Goal: Complete application form: Complete application form

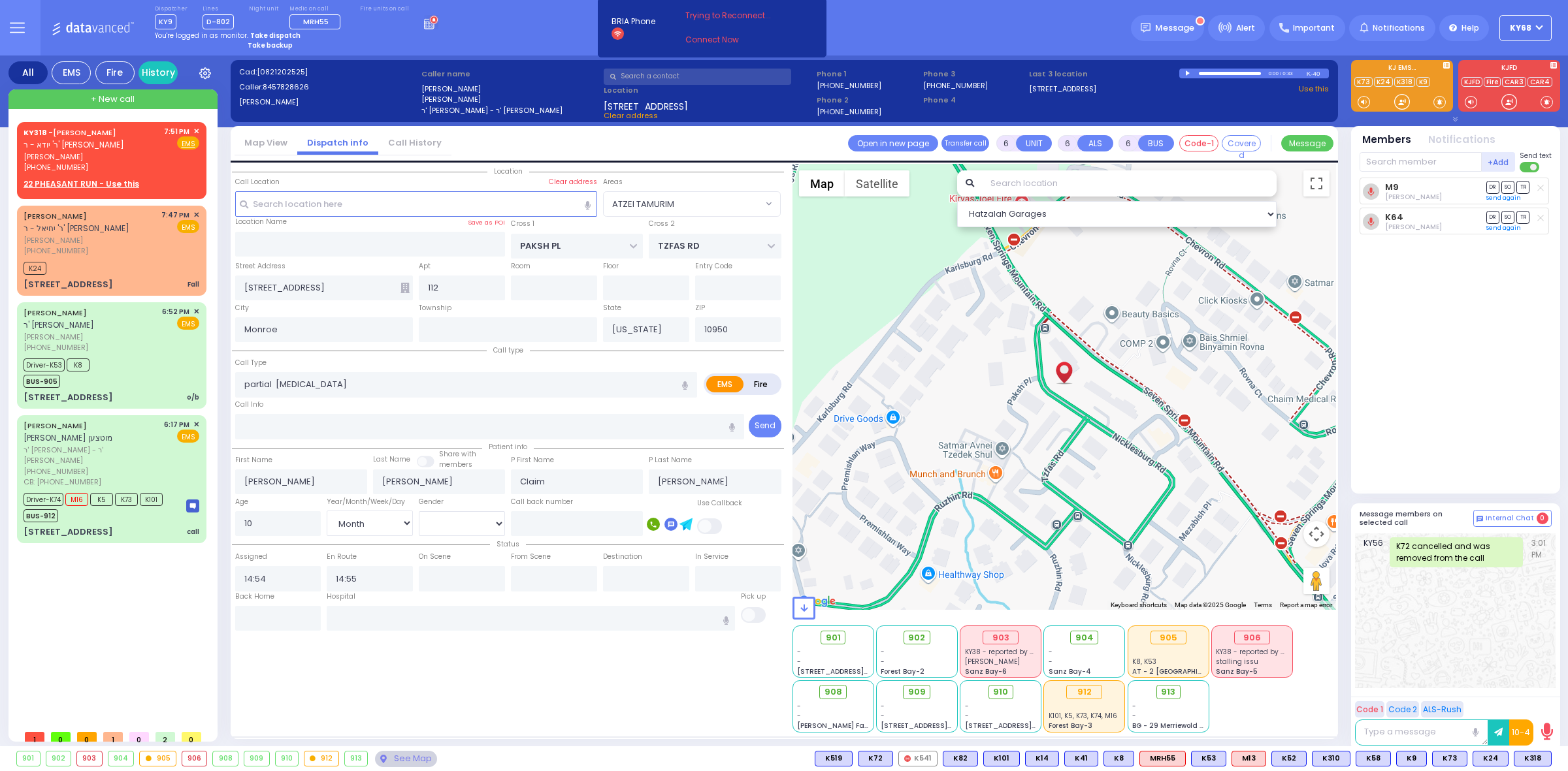
select select "ATZEI TAMURIM"
select select "Month"
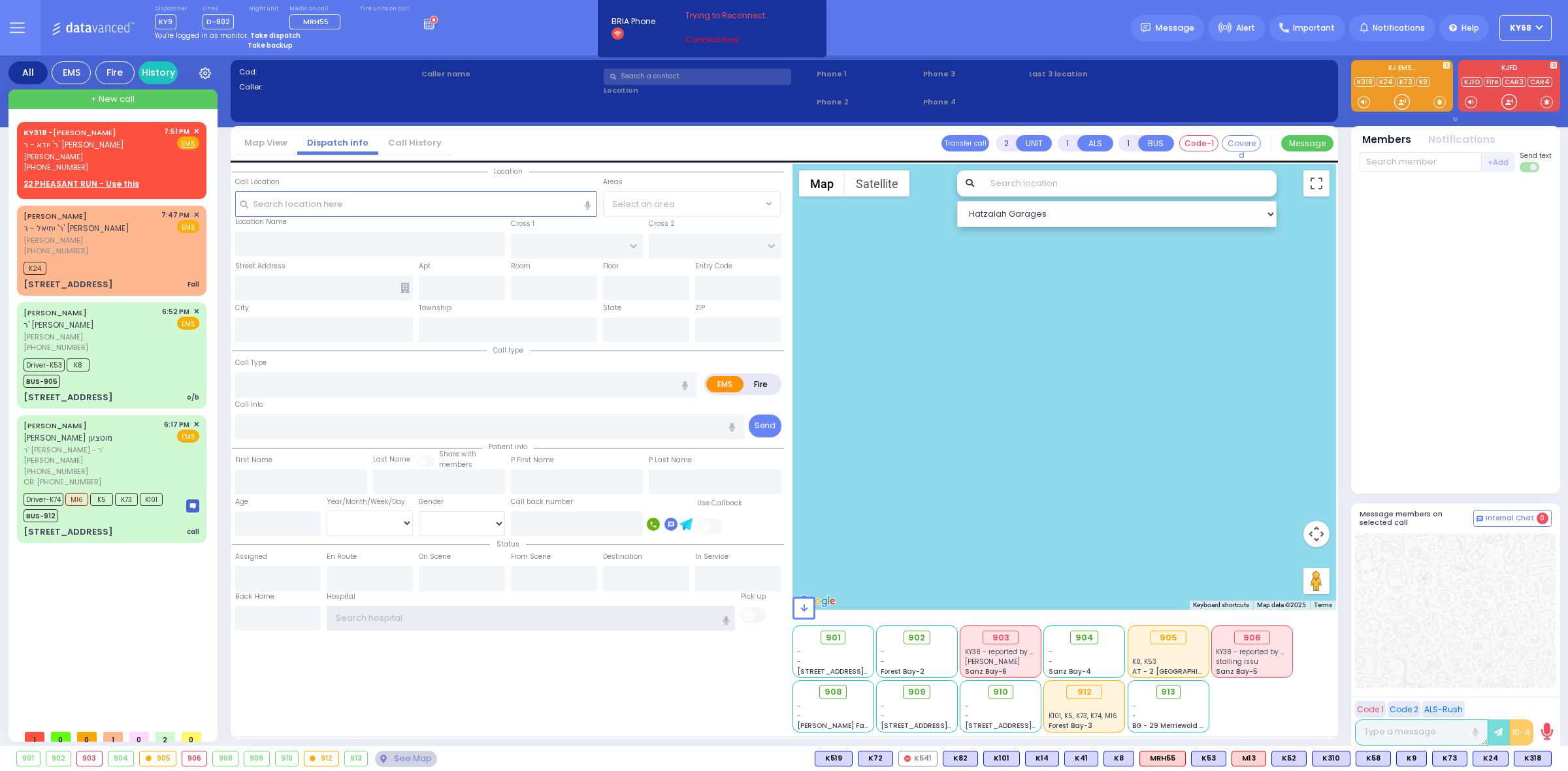
type input "ky68"
click at [715, 37] on link "Connect Now" at bounding box center [736, 39] width 103 height 12
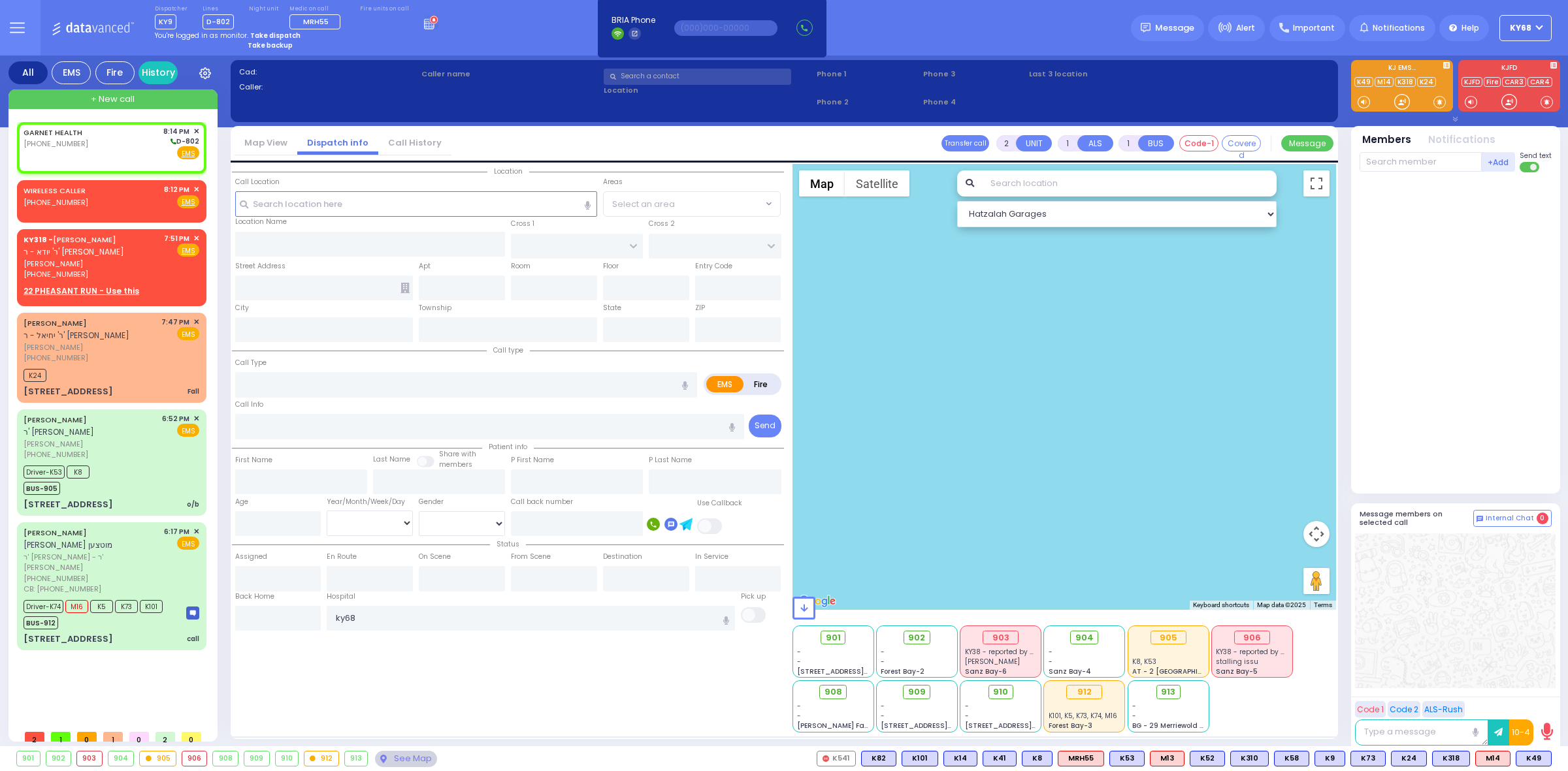
select select
radio input "true"
select select
type input "20:14"
select select "Hatzalah Garages"
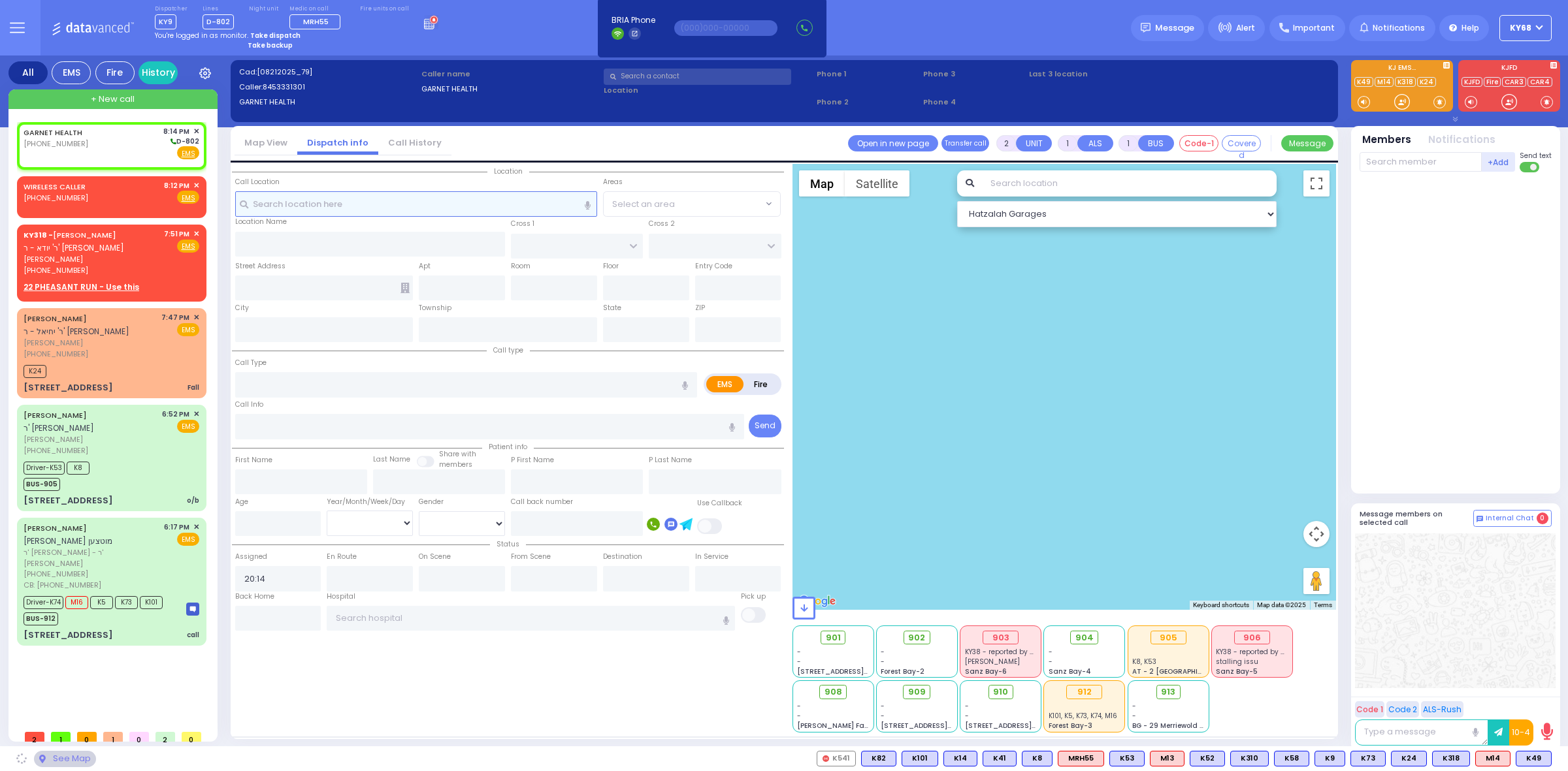
select select
radio input "true"
select select
select select "Hatzalah Garages"
select select
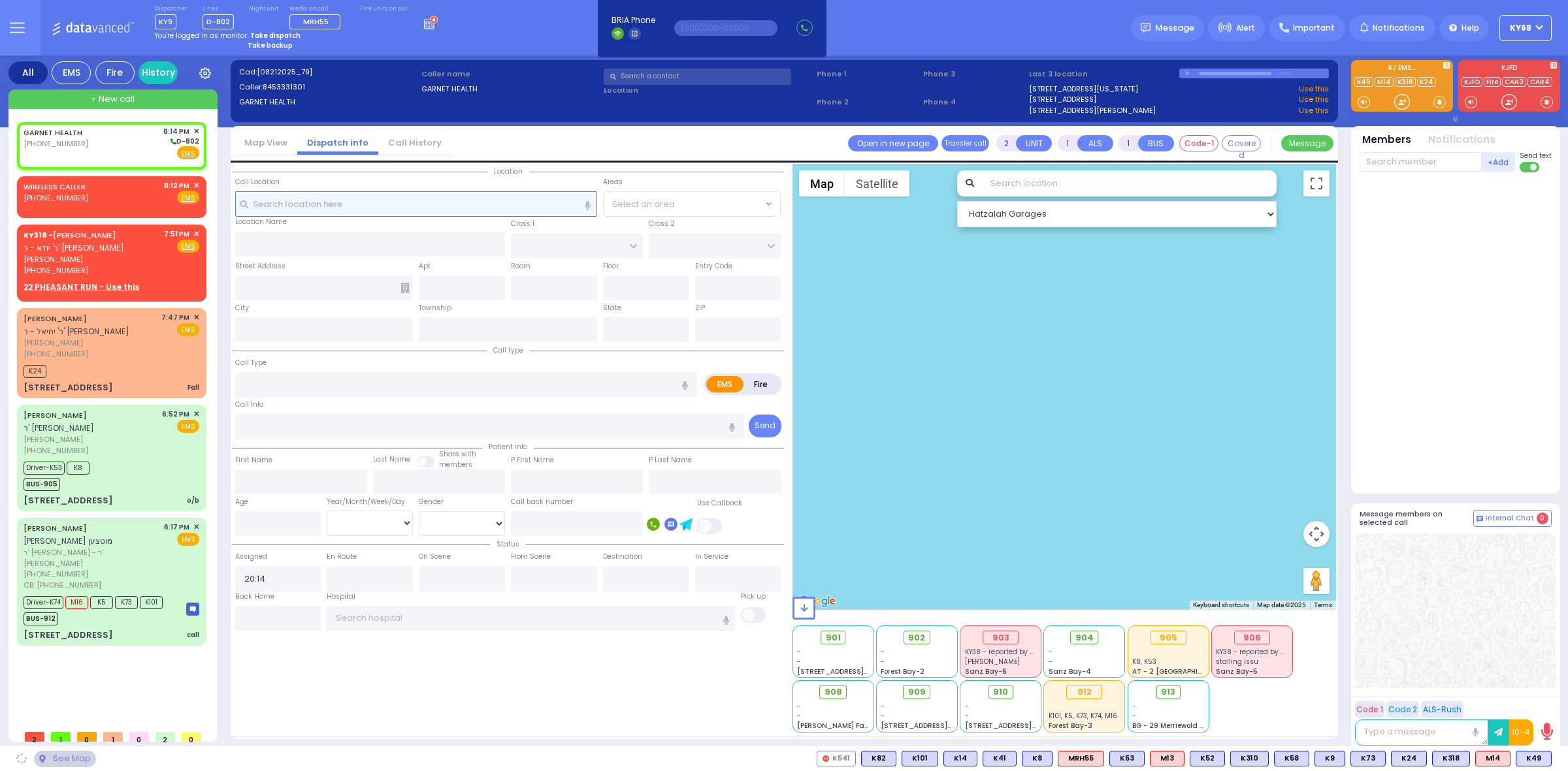
radio input "true"
select select
select select "Hatzalah Garages"
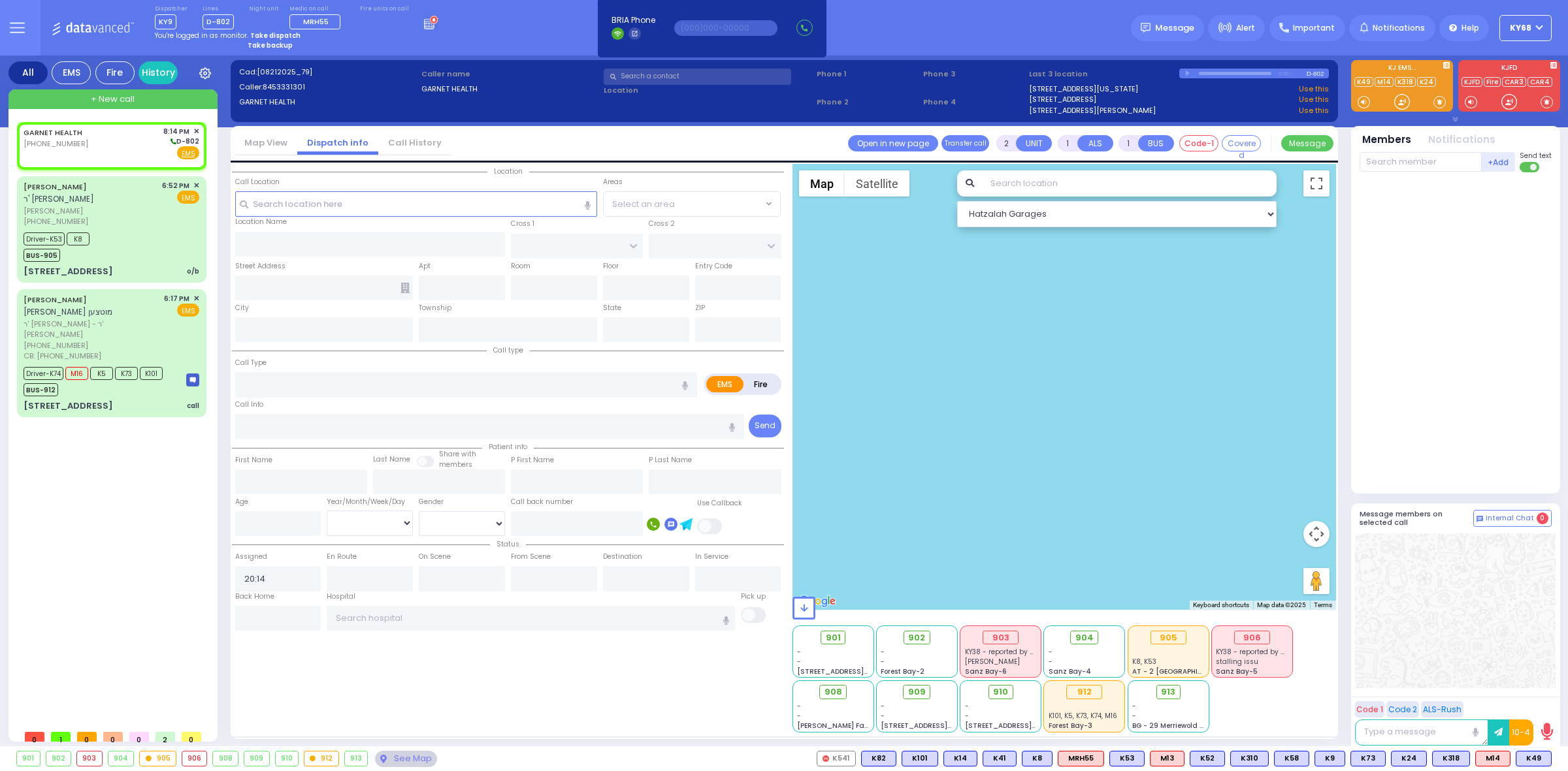
select select
radio input "true"
type input "3"
select select "Year"
select select "[DEMOGRAPHIC_DATA]"
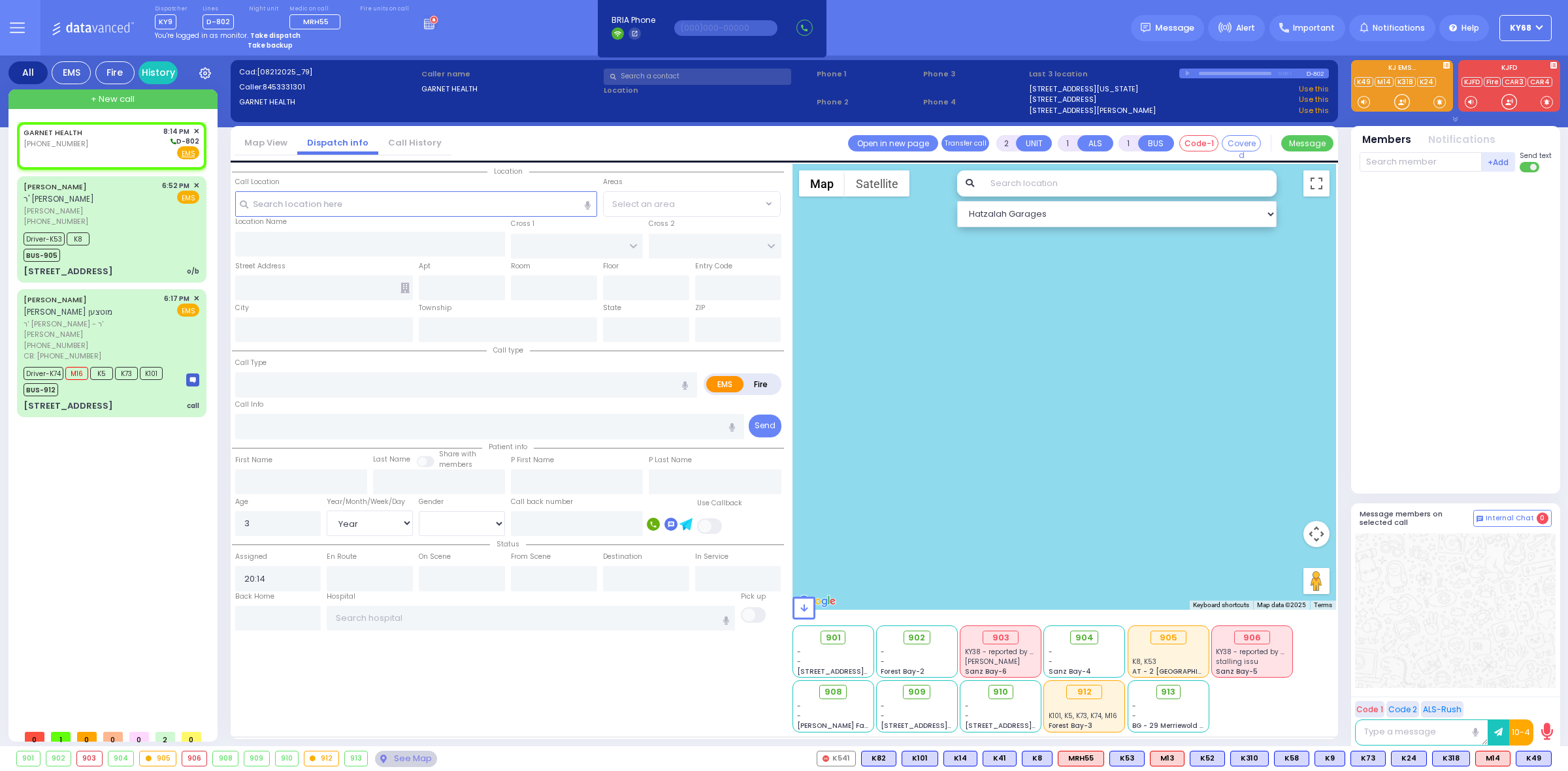
select select
radio input "true"
select select "Year"
select select "[DEMOGRAPHIC_DATA]"
type input "GOLF LINKS RD"
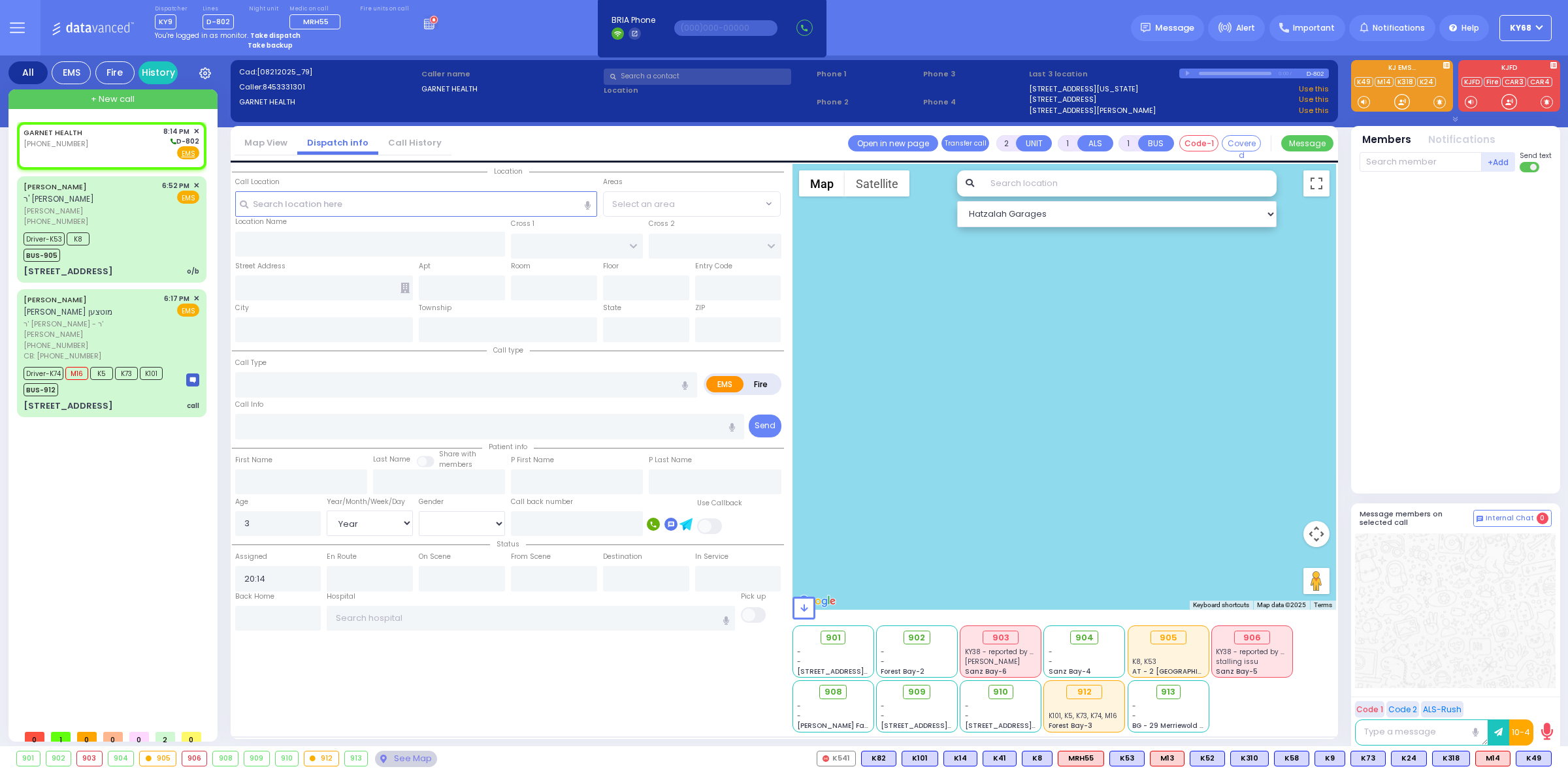
type input "[GEOGRAPHIC_DATA]"
type input "[STREET_ADDRESS]"
type input "3"
type input "[GEOGRAPHIC_DATA]"
type input "[US_STATE]"
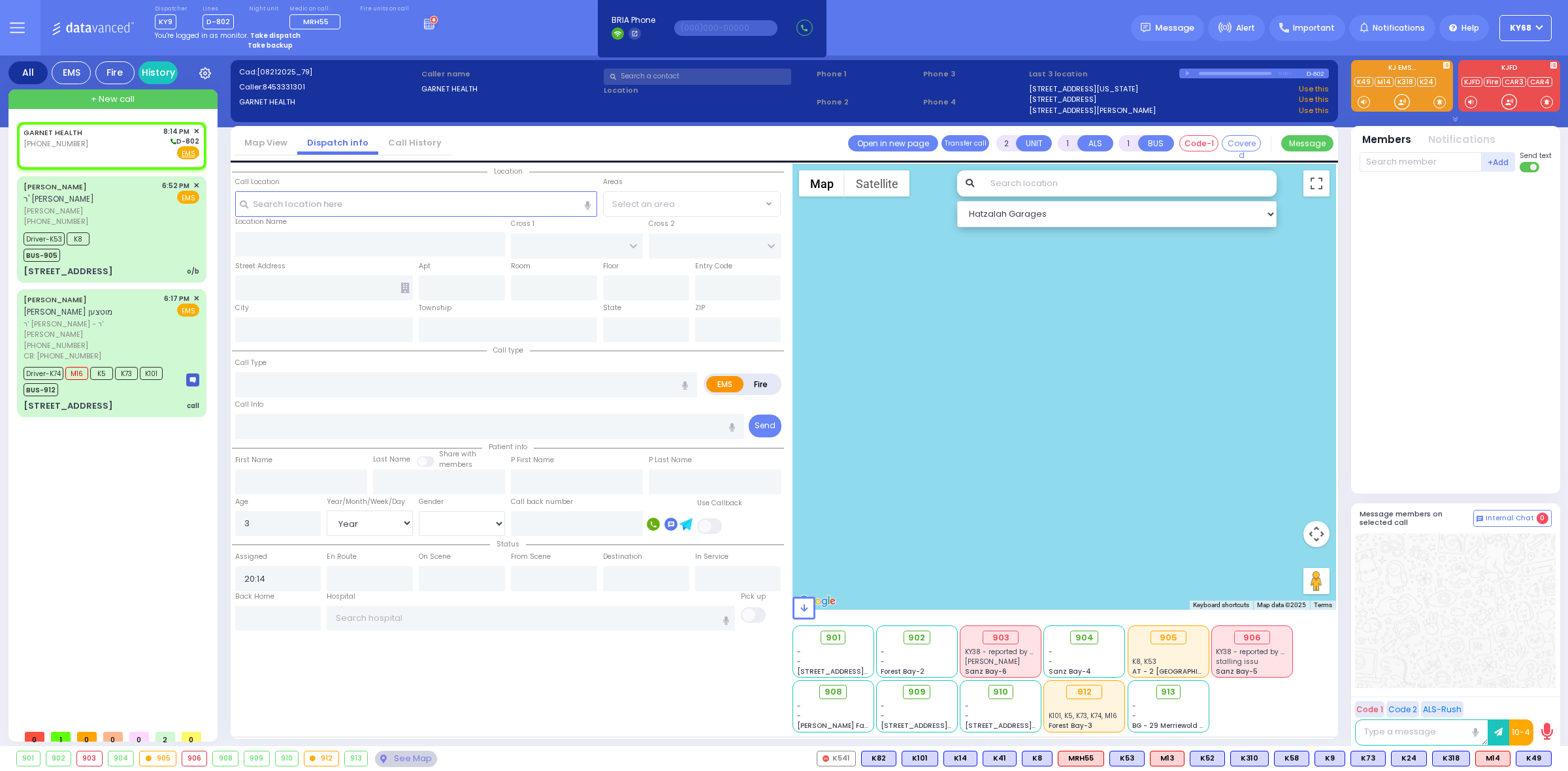
type input "10940"
radio input "true"
select select "Year"
select select "[DEMOGRAPHIC_DATA]"
radio input "true"
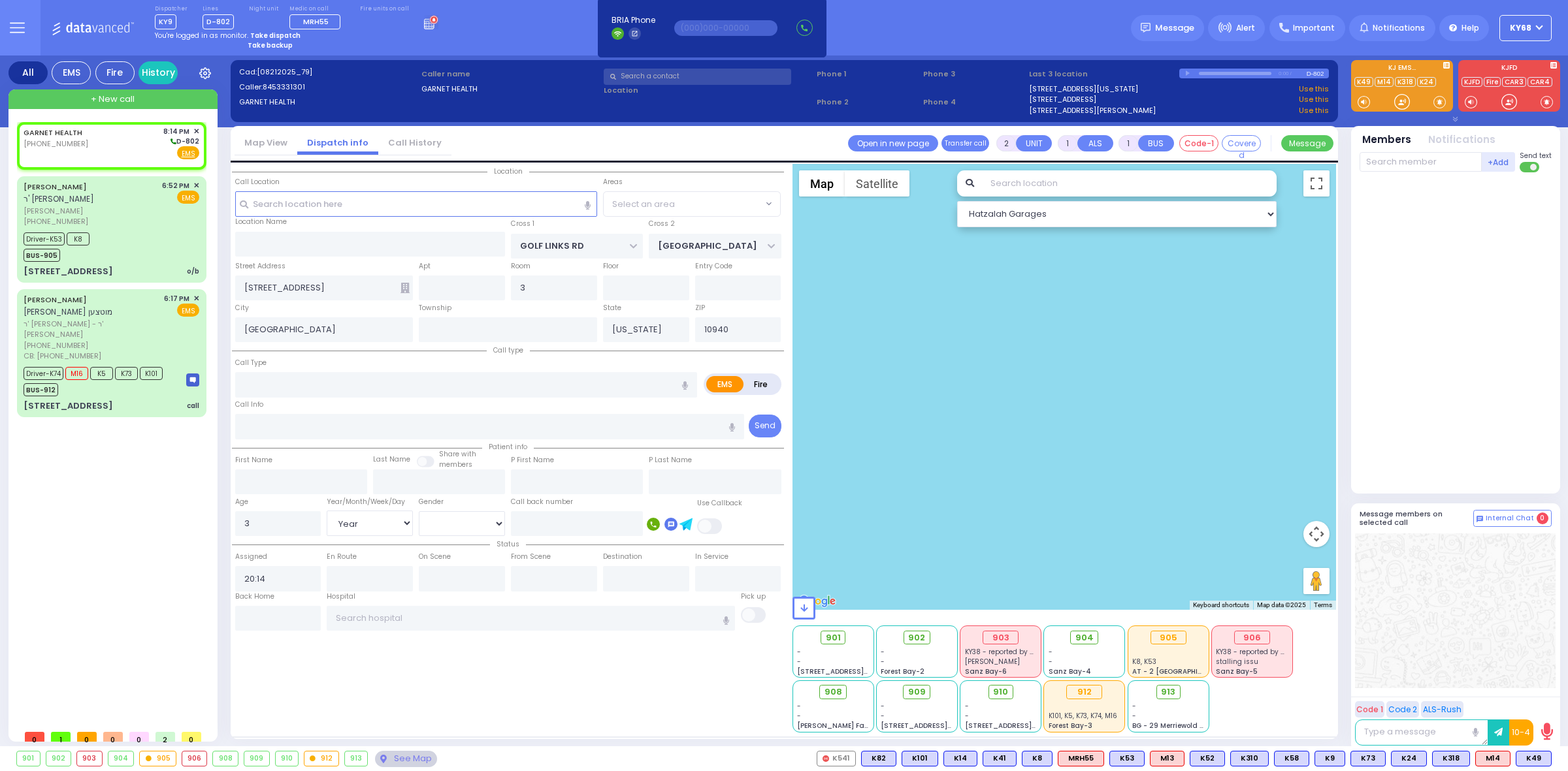
select select "Year"
select select "[DEMOGRAPHIC_DATA]"
select select "All areas"
select select "Hatzalah Garages"
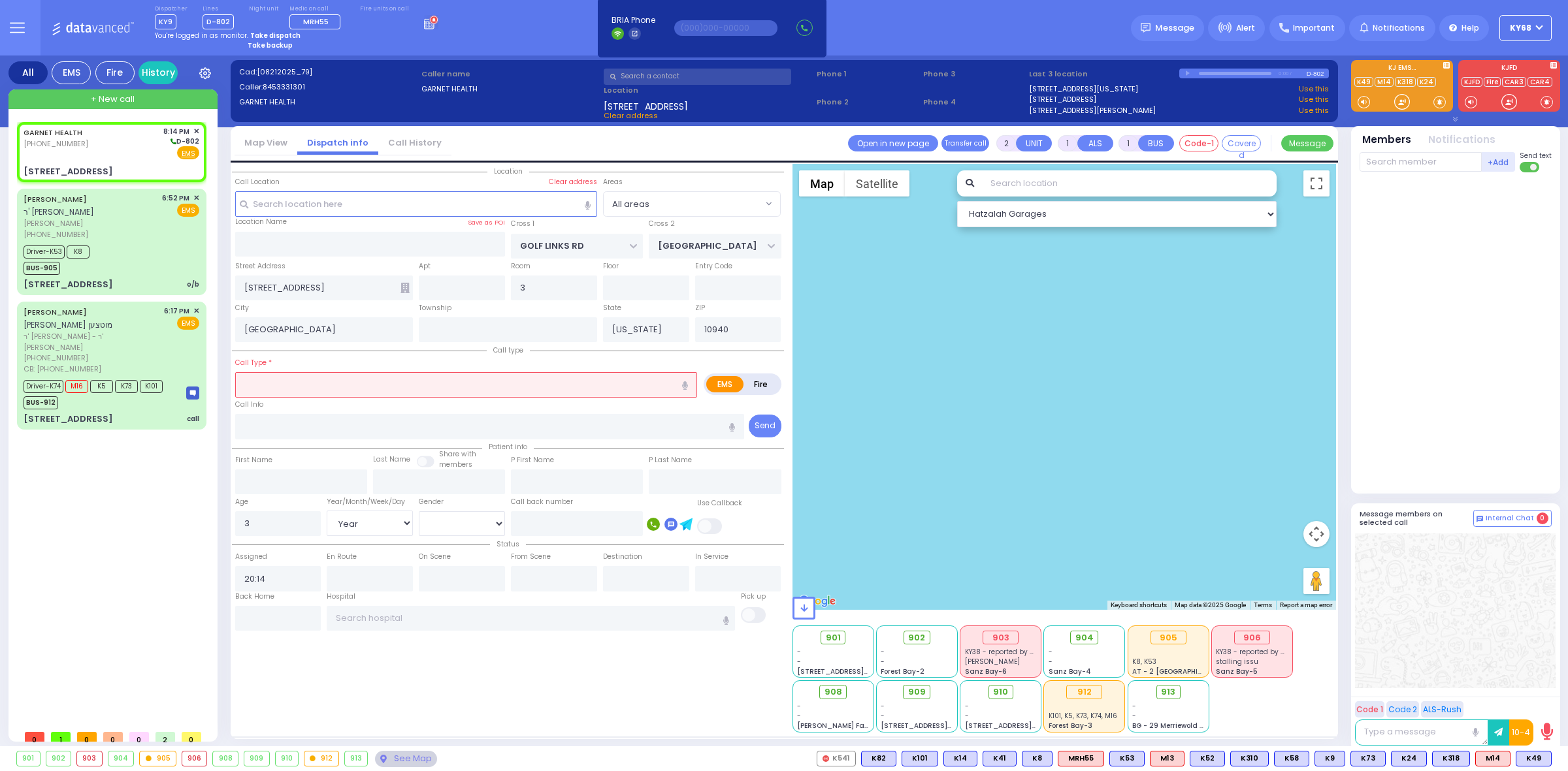
type input "1"
select select
type input "Emergency Transport"
radio input "true"
select select "Year"
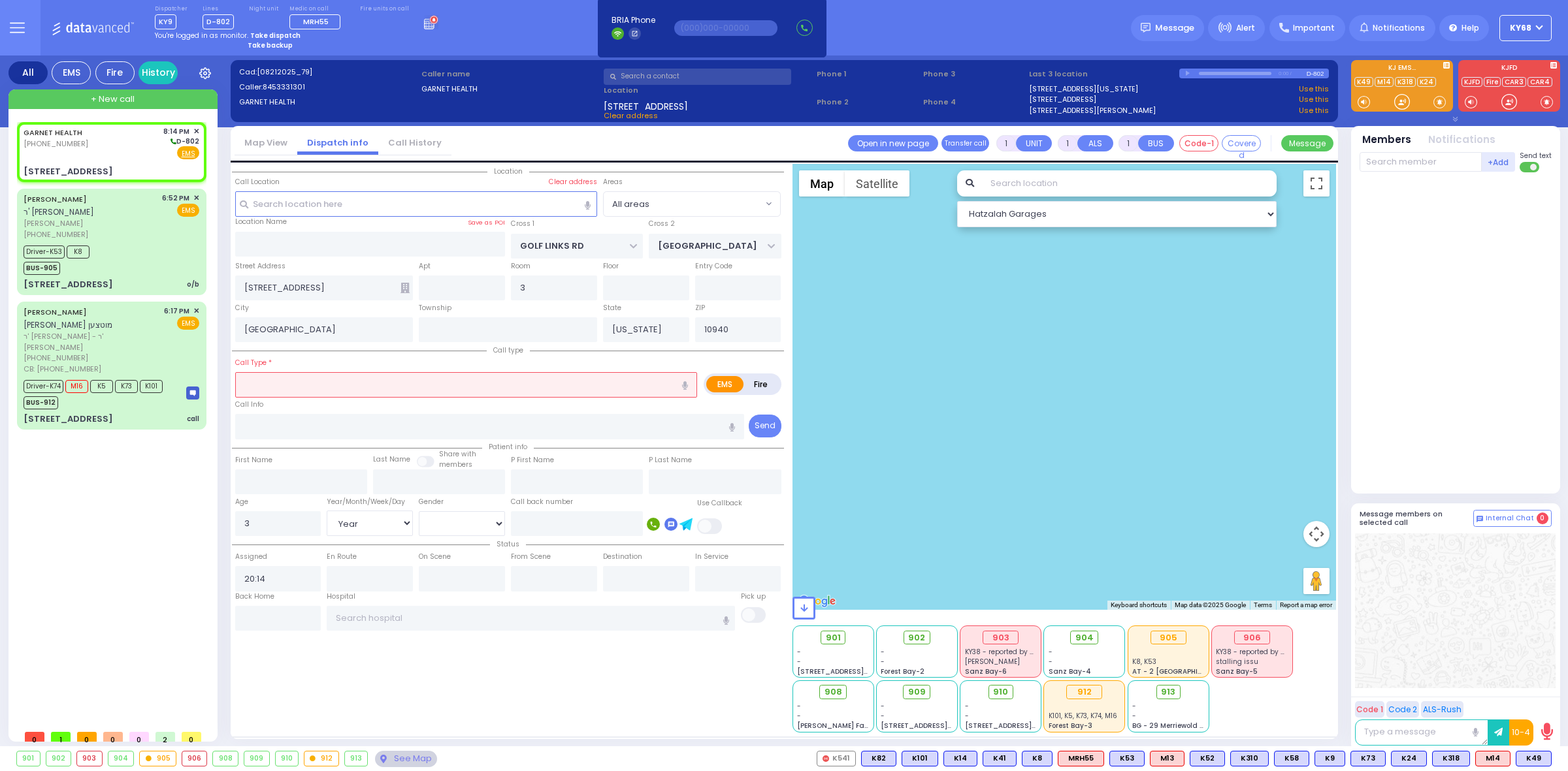
select select "[DEMOGRAPHIC_DATA]"
radio input "true"
select select "Year"
select select "[DEMOGRAPHIC_DATA]"
radio input "true"
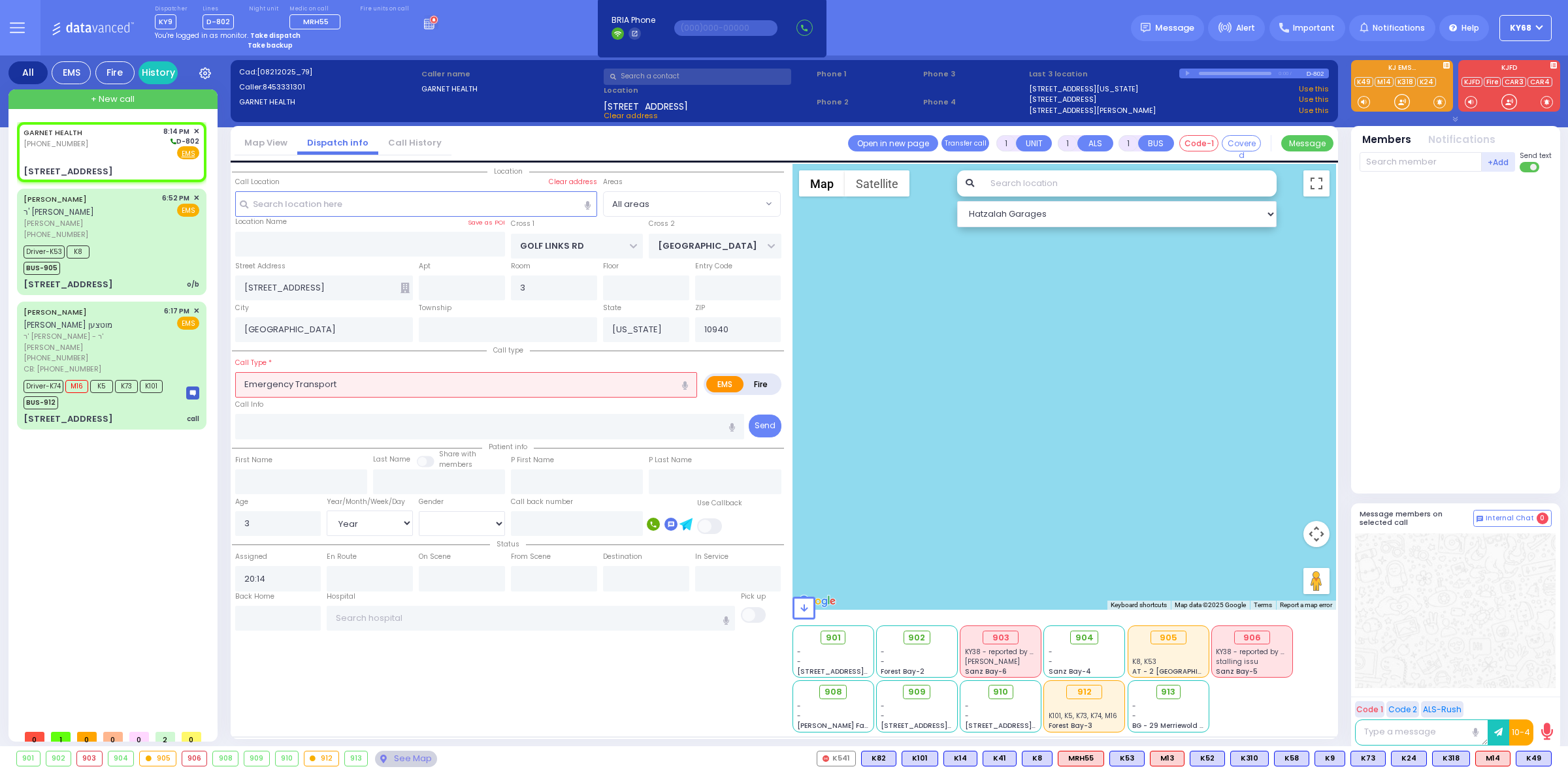
select select "Year"
select select "[DEMOGRAPHIC_DATA]"
type input "2"
select select "All areas"
select select "Hatzalah Garages"
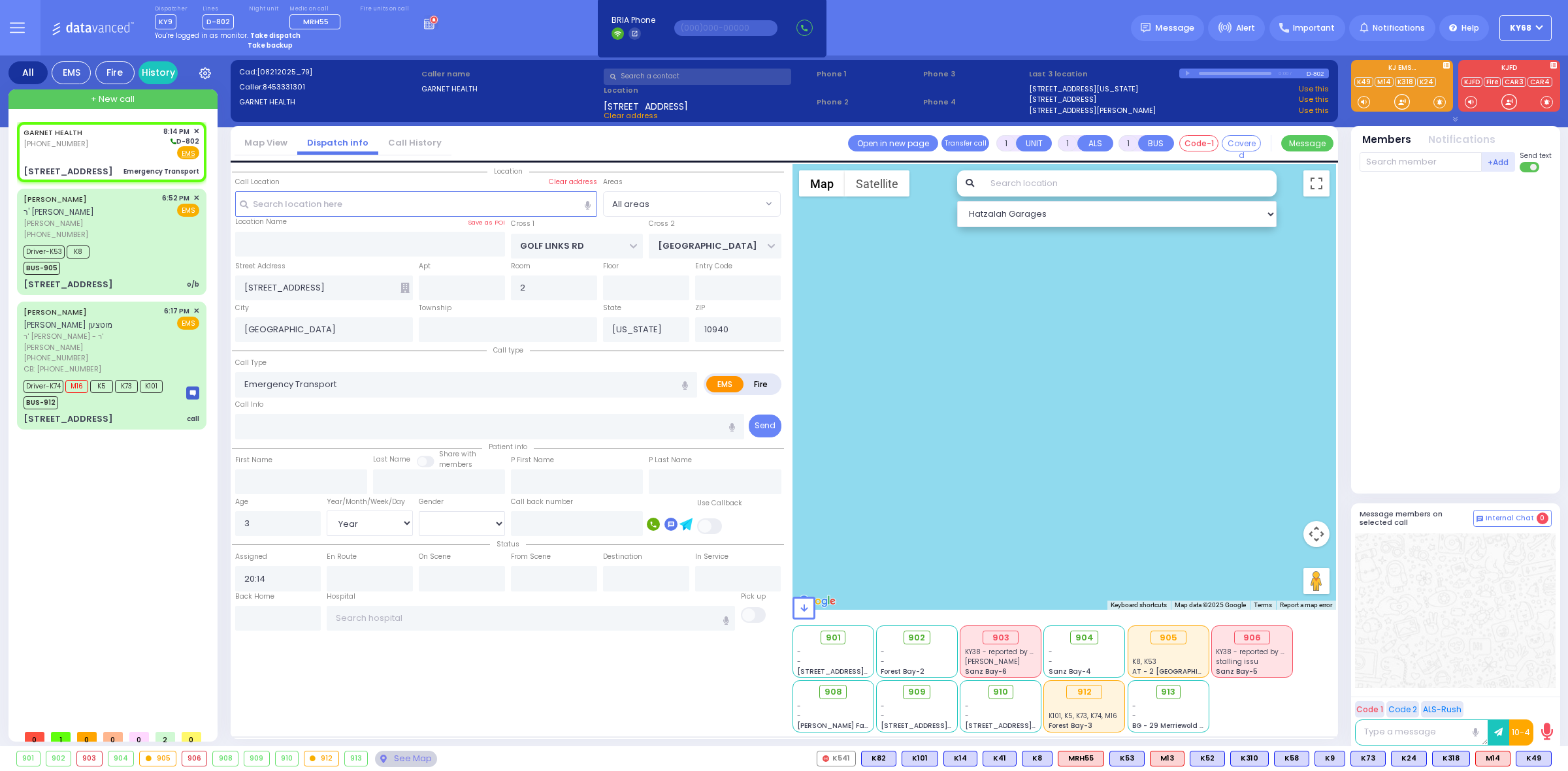
select select
radio input "true"
select select "Year"
select select "[DEMOGRAPHIC_DATA]"
radio input "true"
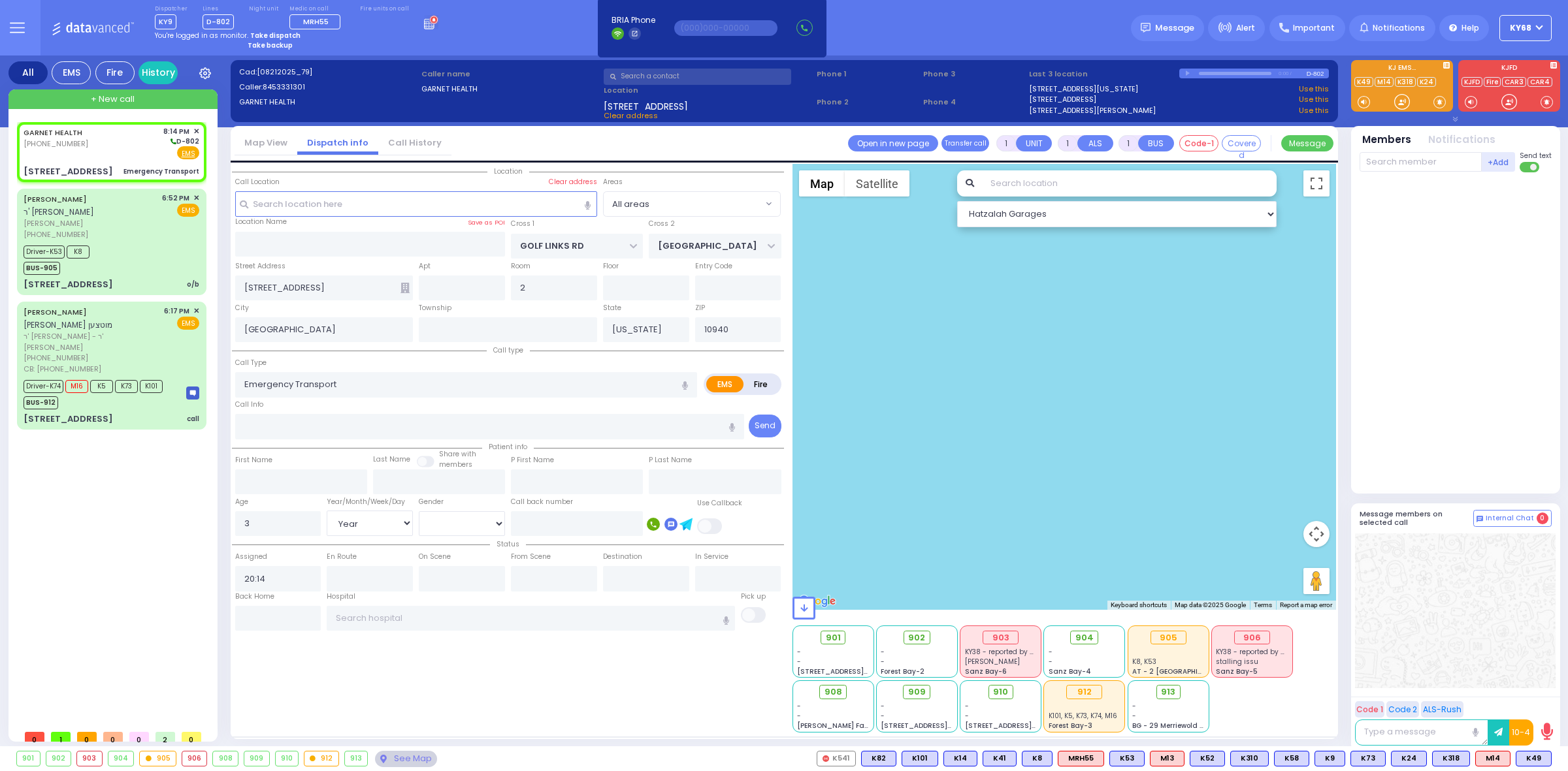
select select "Year"
select select "[DEMOGRAPHIC_DATA]"
type input "7188582696"
radio input "true"
select select "Year"
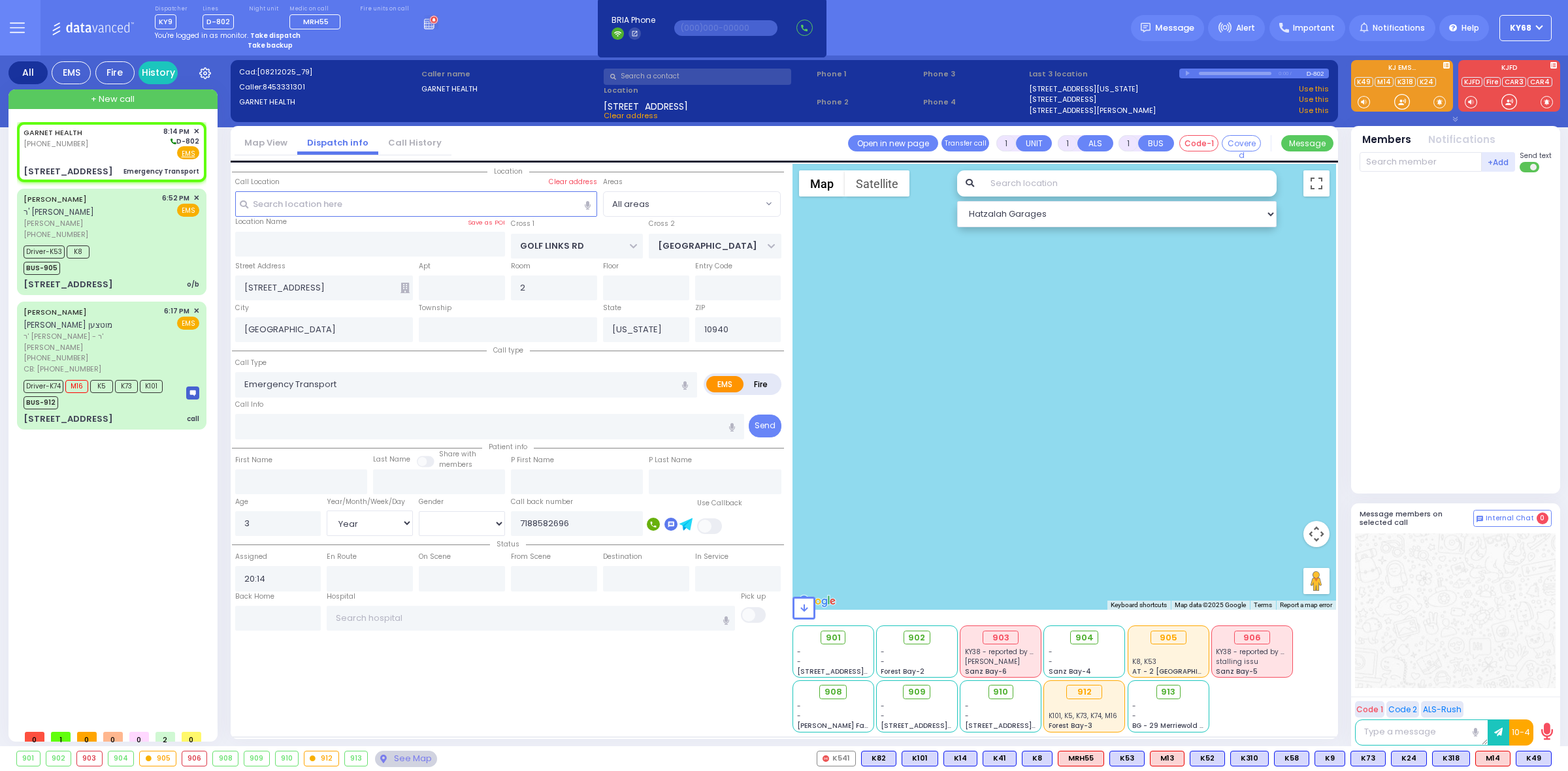
select select "[DEMOGRAPHIC_DATA]"
type input "20:18"
select select "All areas"
select select "Hatzalah Garages"
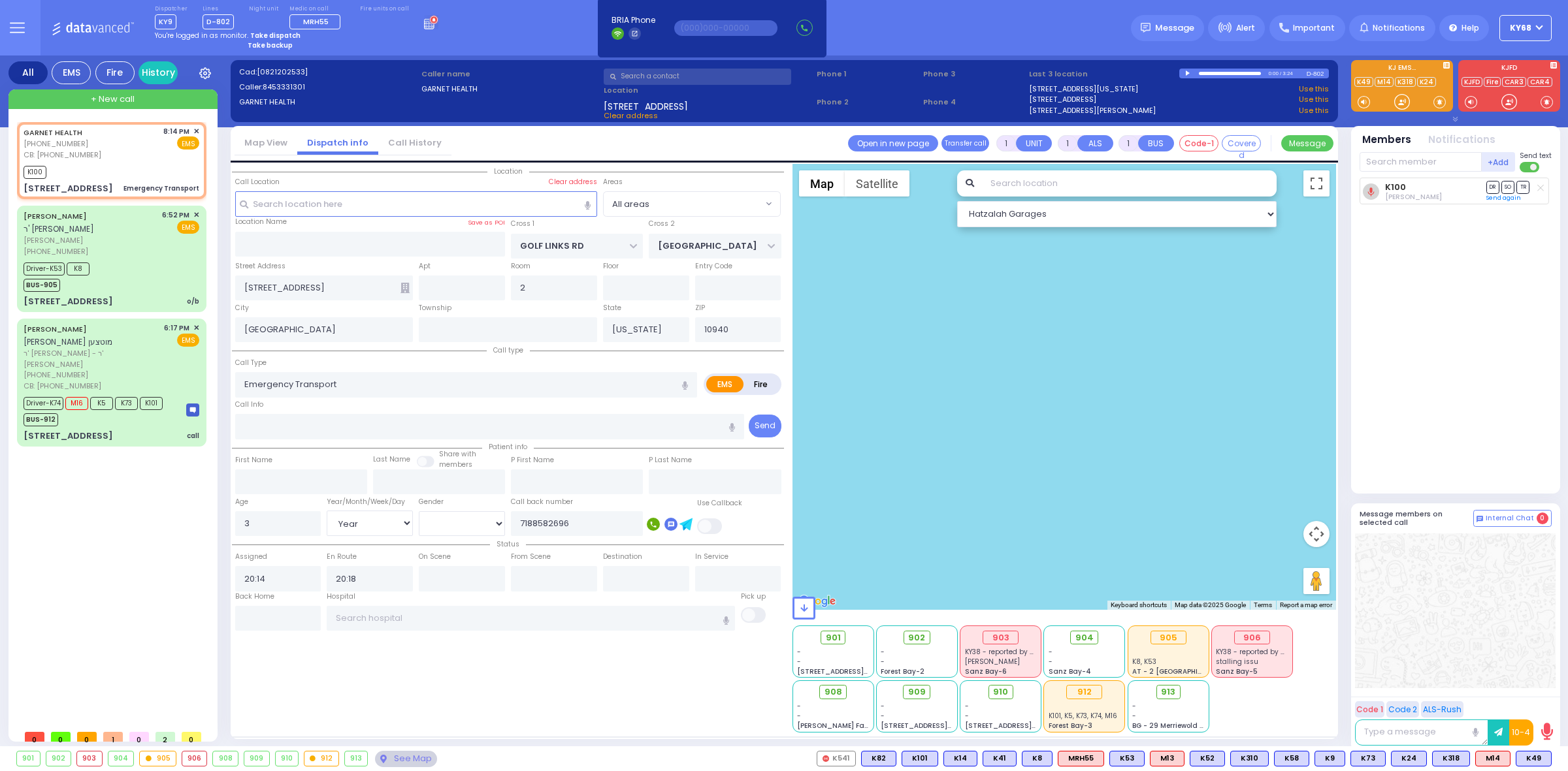
select select
radio input "true"
select select "Year"
select select "[DEMOGRAPHIC_DATA]"
radio input "true"
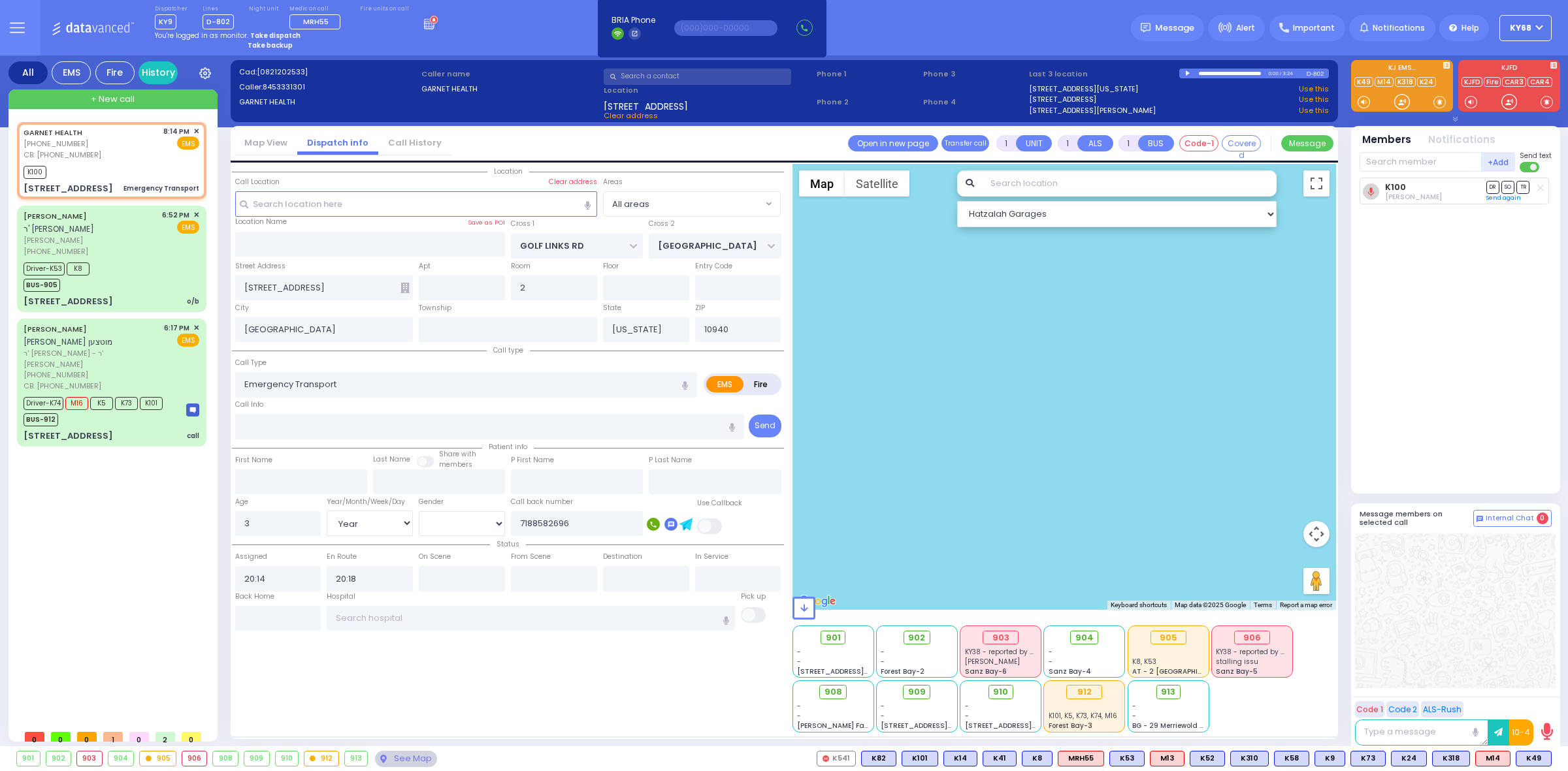
select select "Year"
select select "[DEMOGRAPHIC_DATA]"
radio input "true"
select select "Year"
select select "[DEMOGRAPHIC_DATA]"
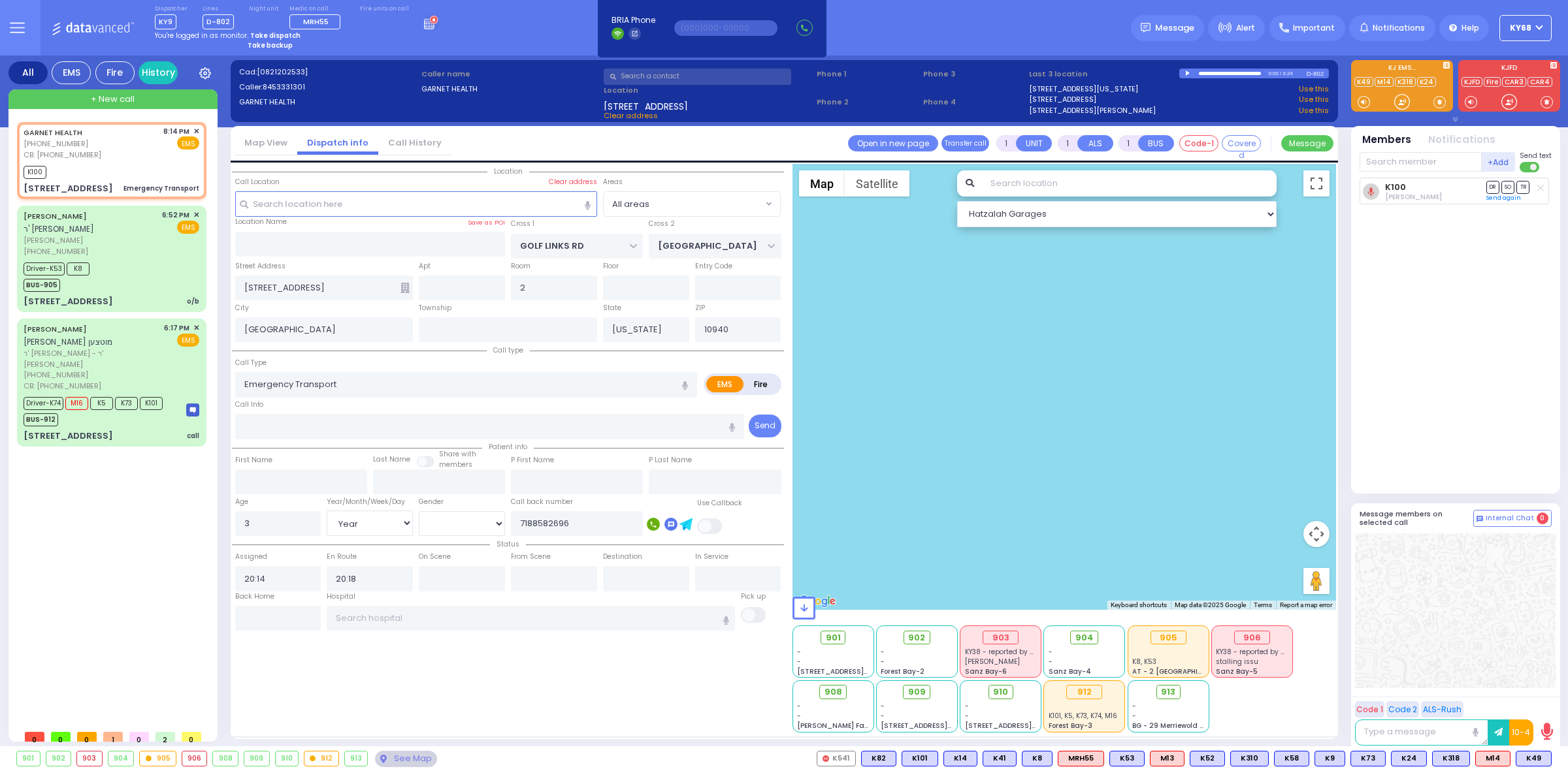
select select "All areas"
select select "Hatzalah Garages"
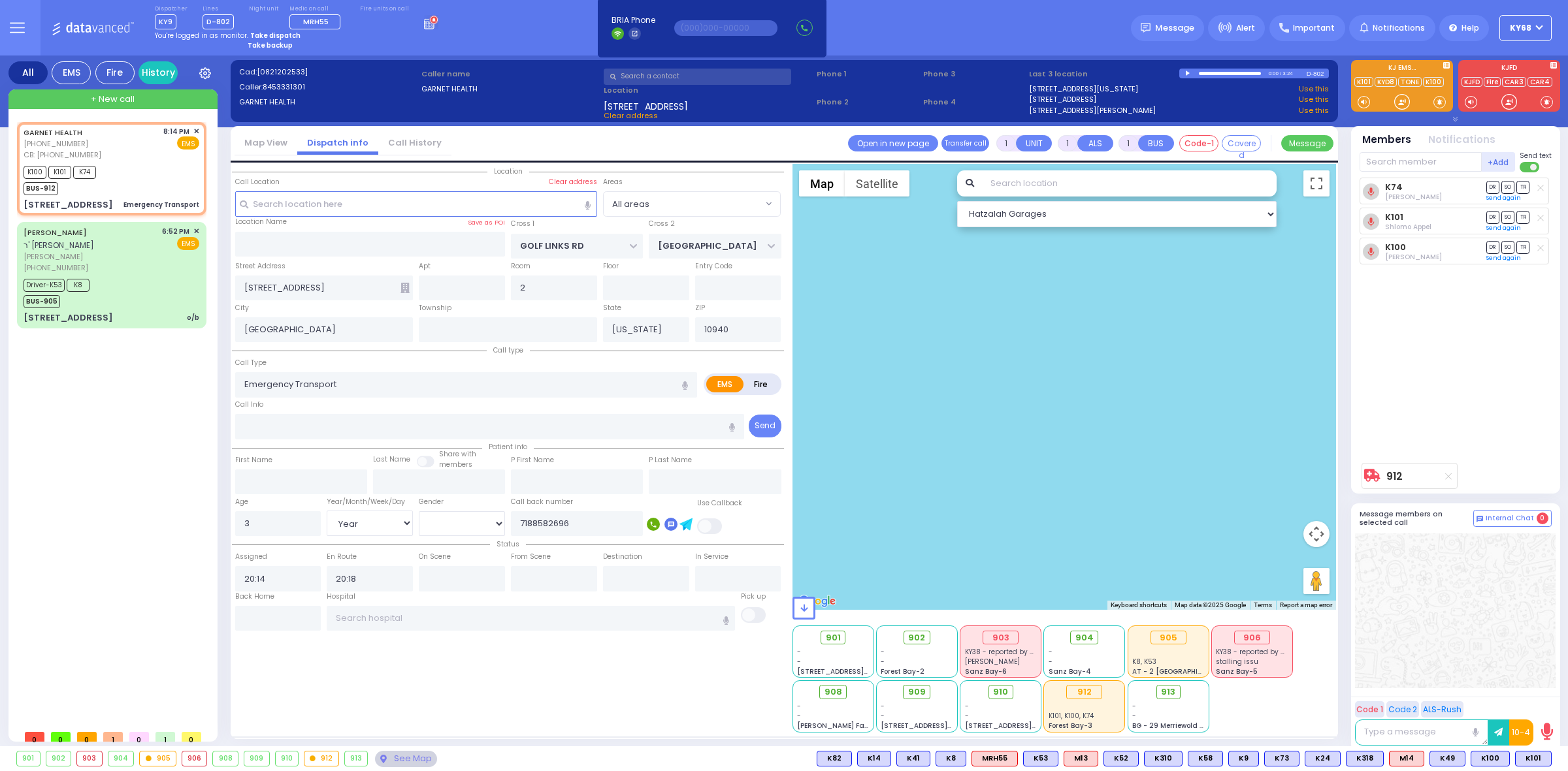
type input "6"
select select
radio input "true"
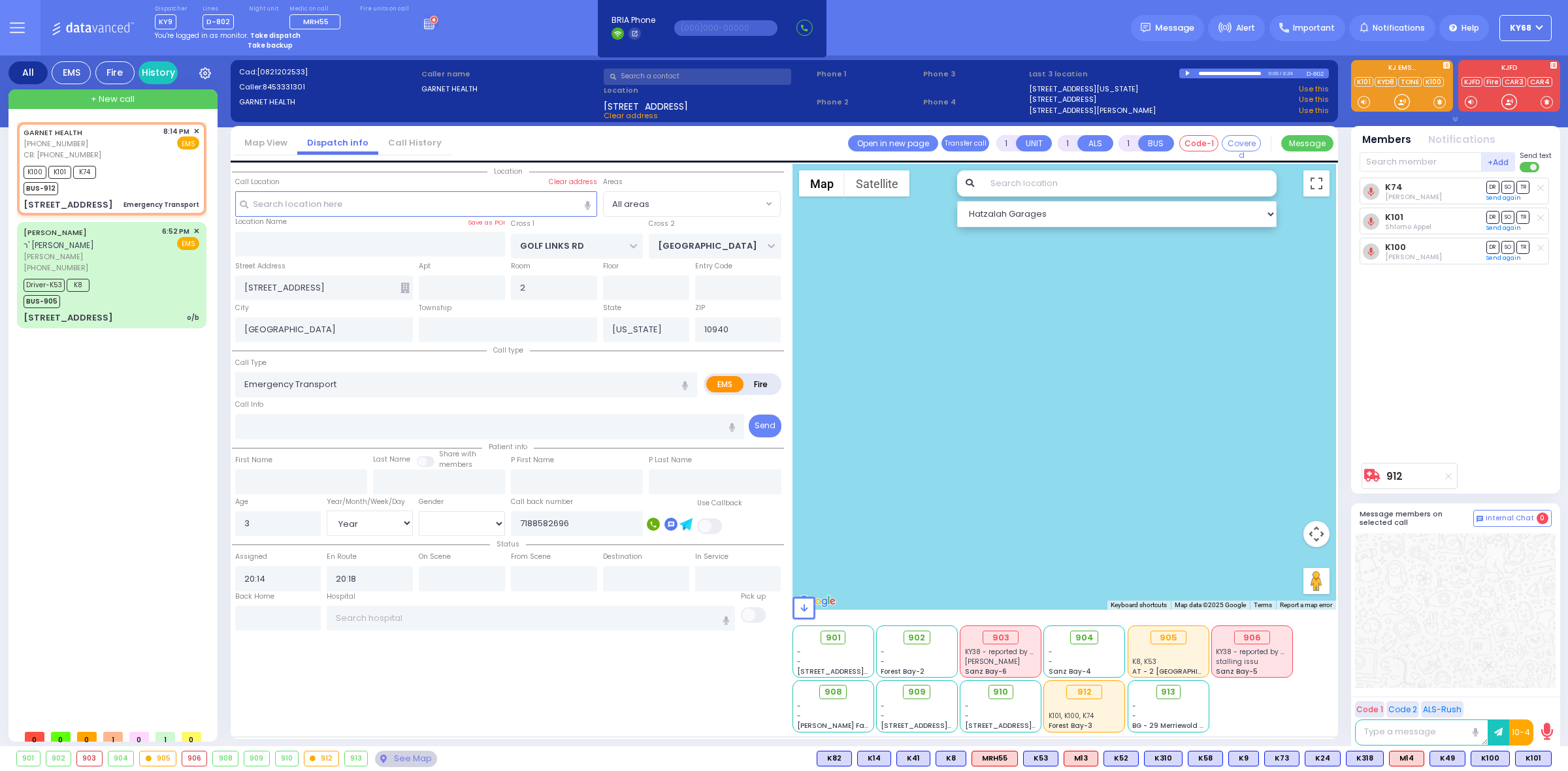
type input "Unknown"
select select "Year"
select select "[DEMOGRAPHIC_DATA]"
radio input "true"
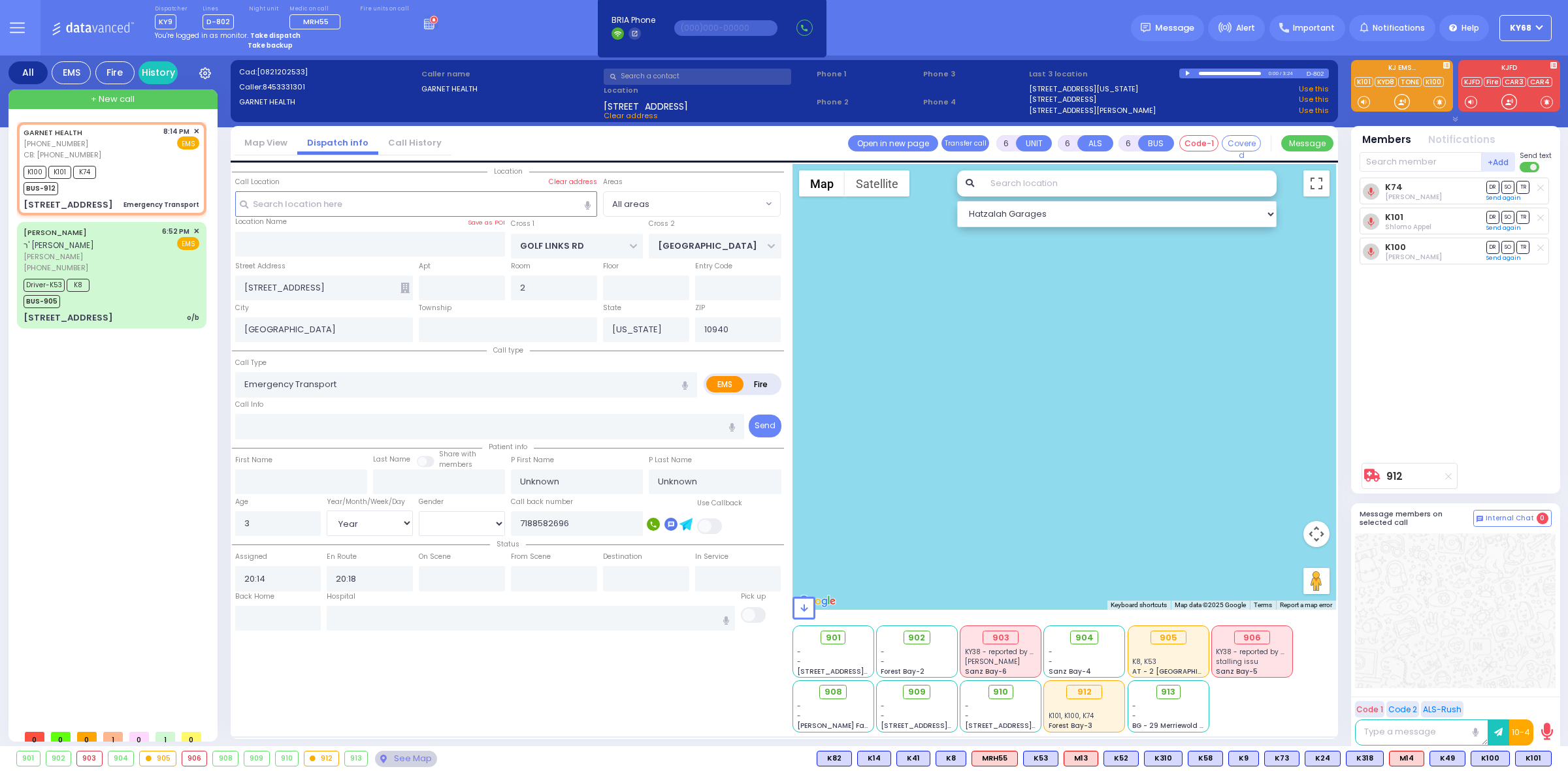
select select "Year"
select select "[DEMOGRAPHIC_DATA]"
select select "All areas"
select select "Hatzalah Garages"
select select
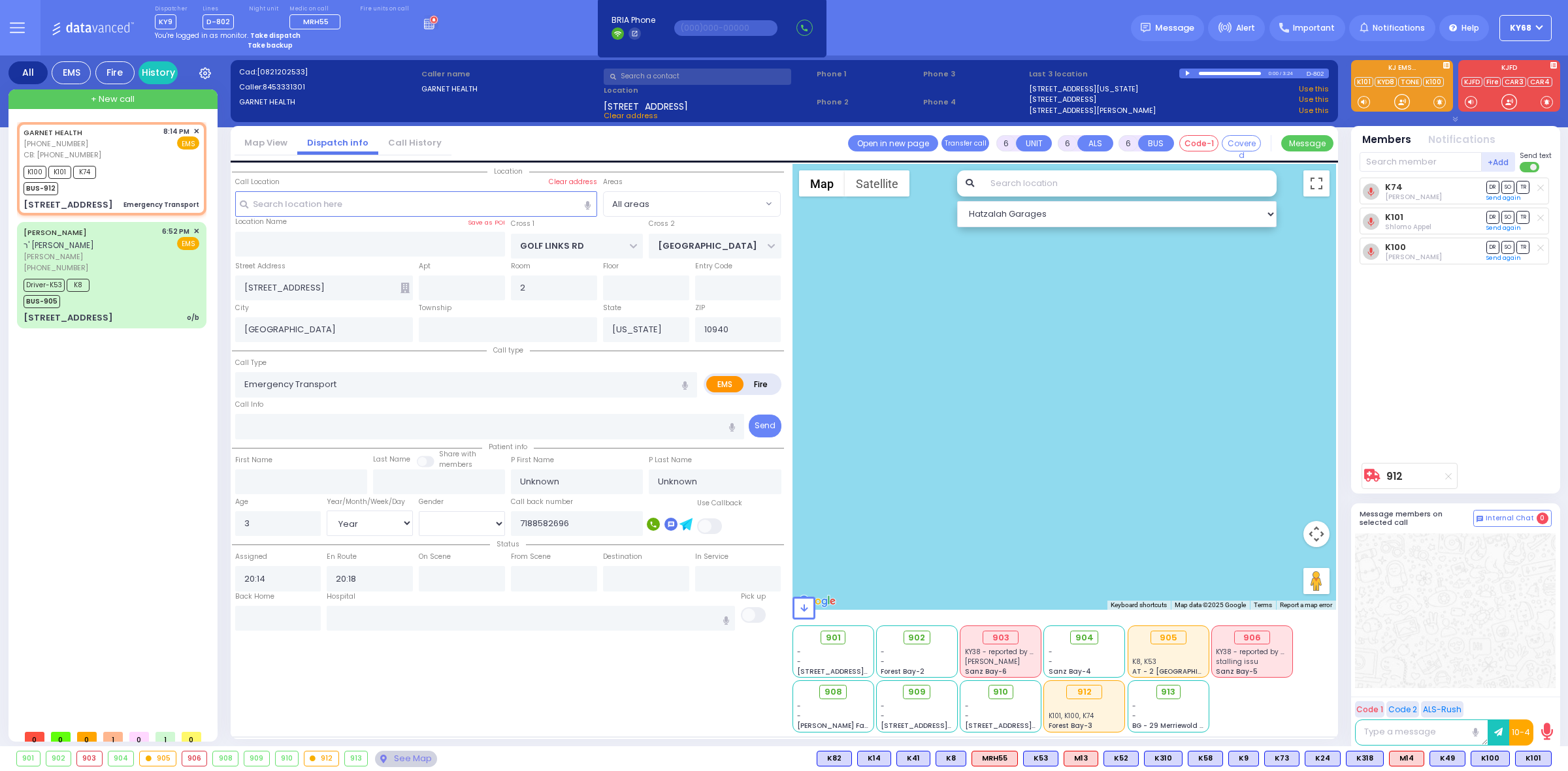
radio input "true"
select select "Year"
select select "[DEMOGRAPHIC_DATA]"
select select "Hatzalah Garages"
select select
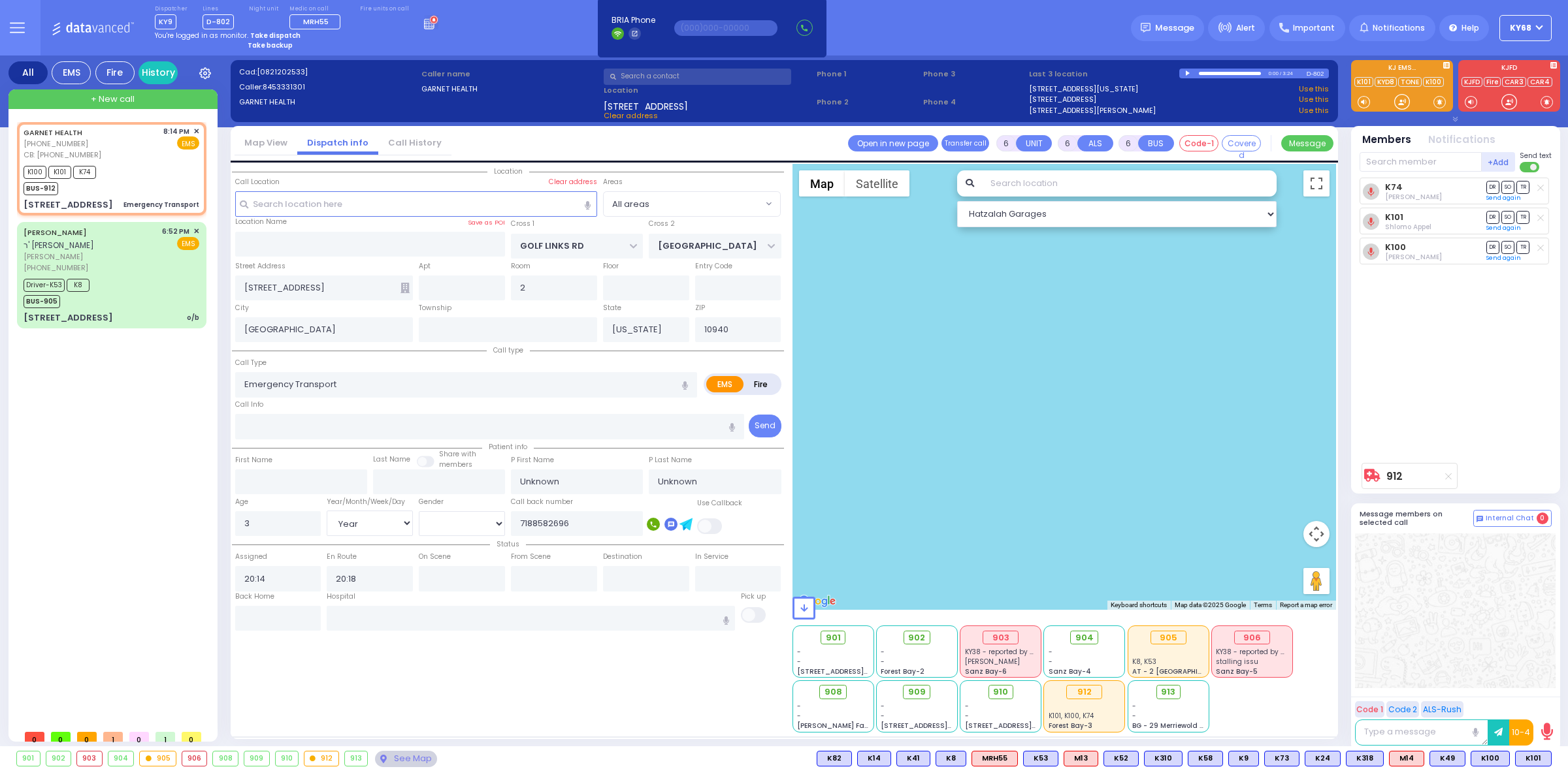
radio input "true"
select select "Year"
select select "[DEMOGRAPHIC_DATA]"
type input "[GEOGRAPHIC_DATA] [STREET_ADDRESS][PERSON_NAME]"
radio input "true"
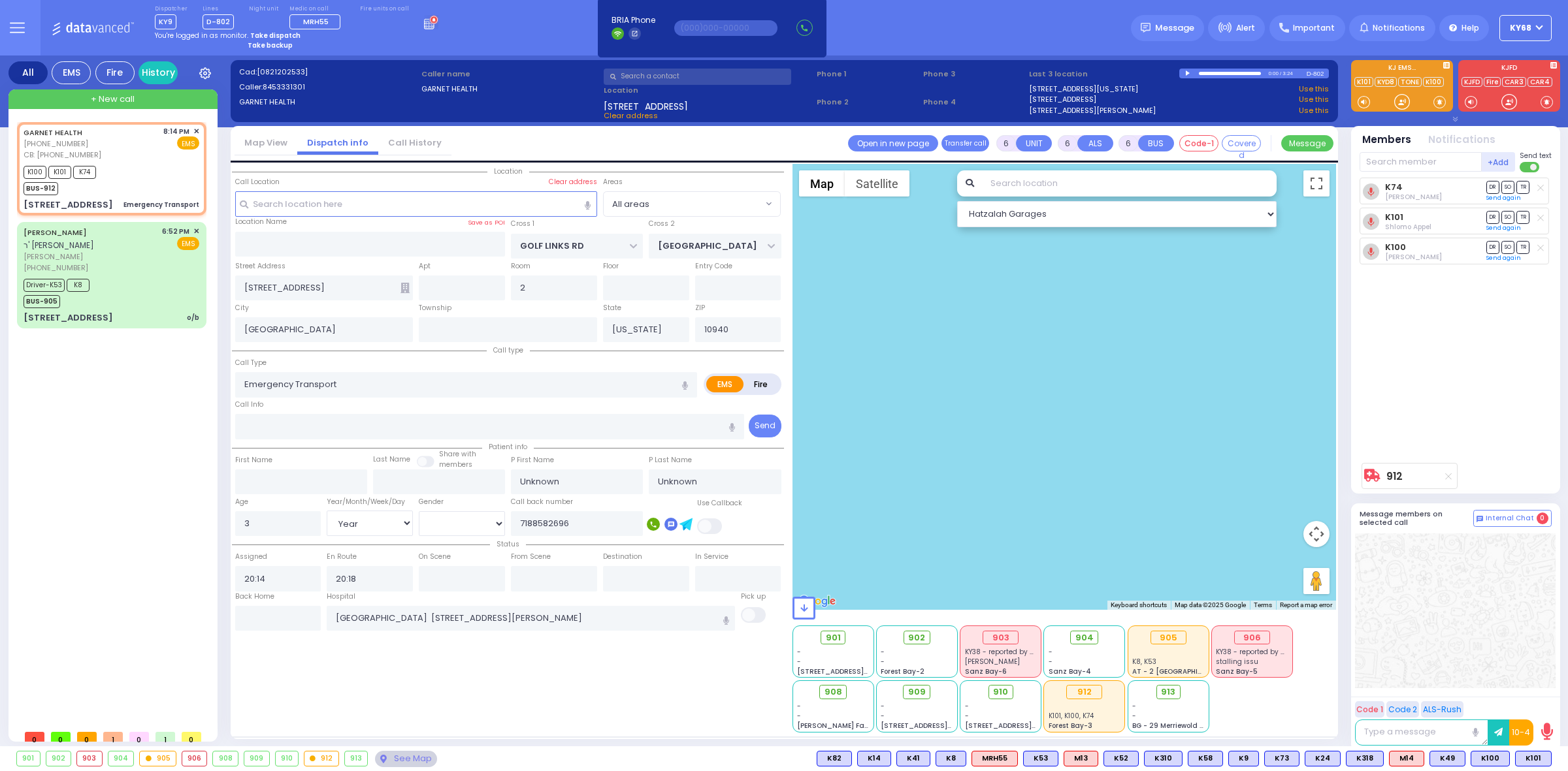
select select "Year"
select select "[DEMOGRAPHIC_DATA]"
radio input "true"
select select "Year"
select select "[DEMOGRAPHIC_DATA]"
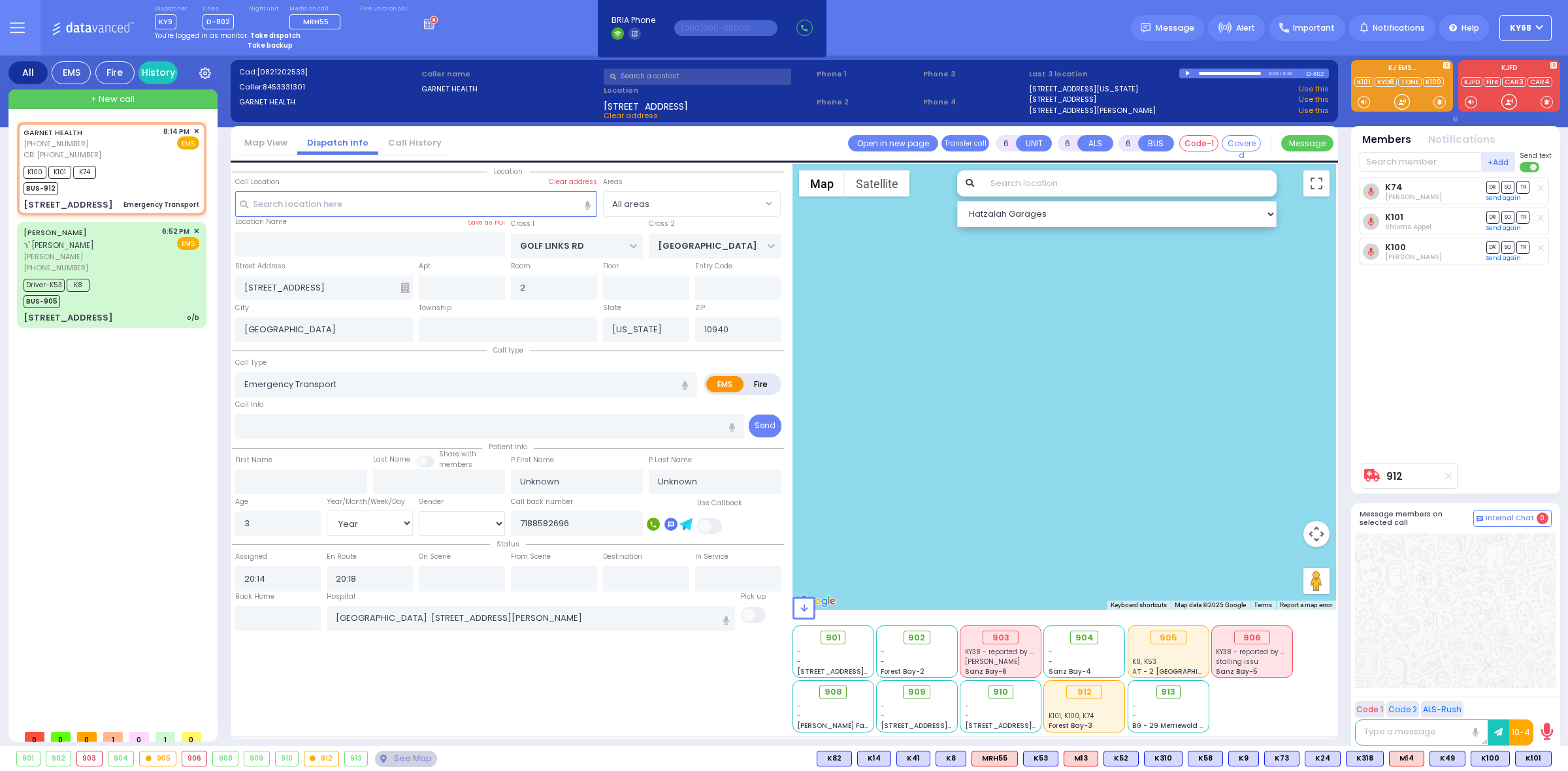
select select "All areas"
select select "Hatzalah Garages"
select select
radio input "true"
select select "Year"
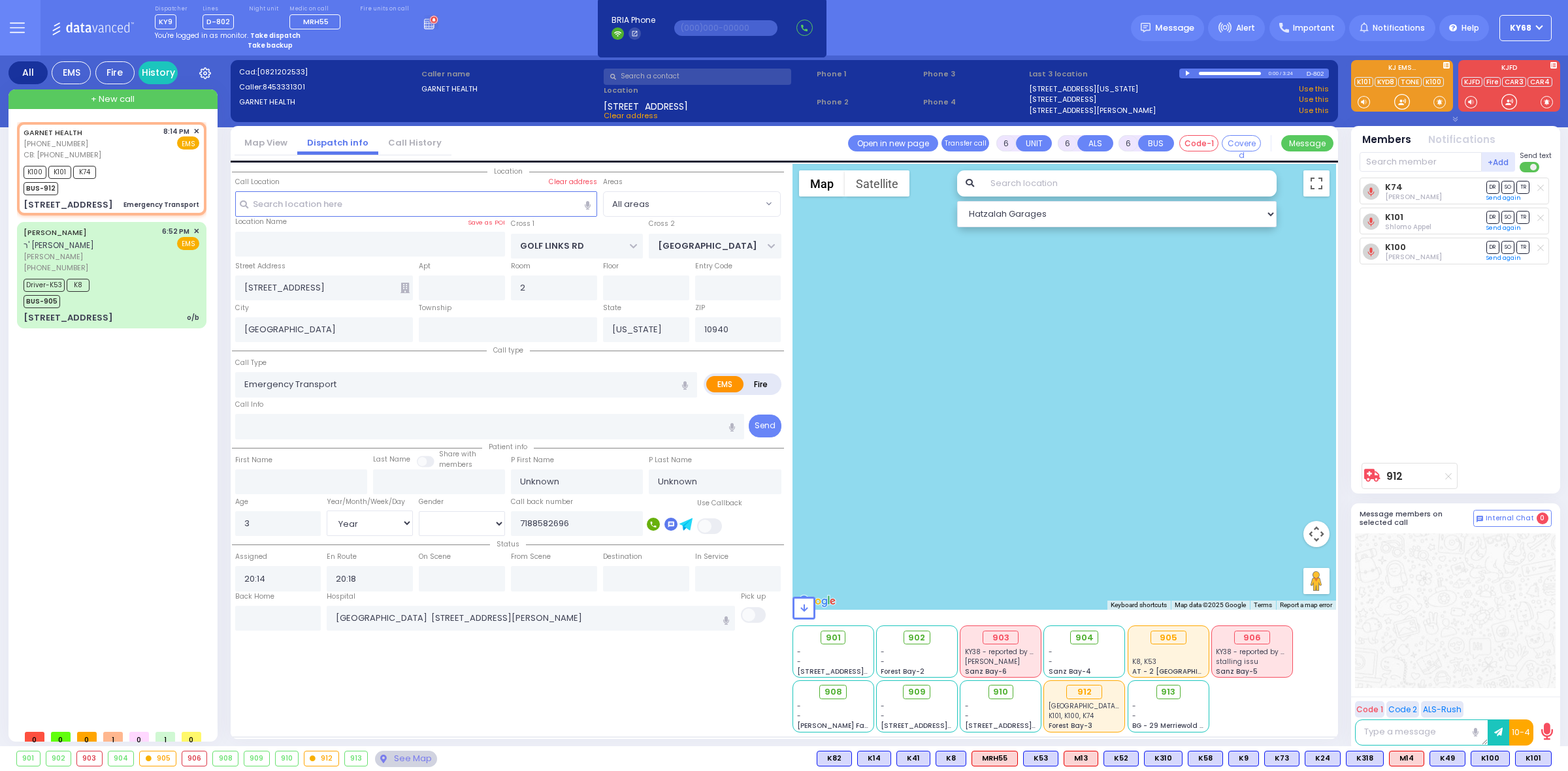
select select "[DEMOGRAPHIC_DATA]"
select select "Hatzalah Garages"
select select
radio input "true"
select select "Year"
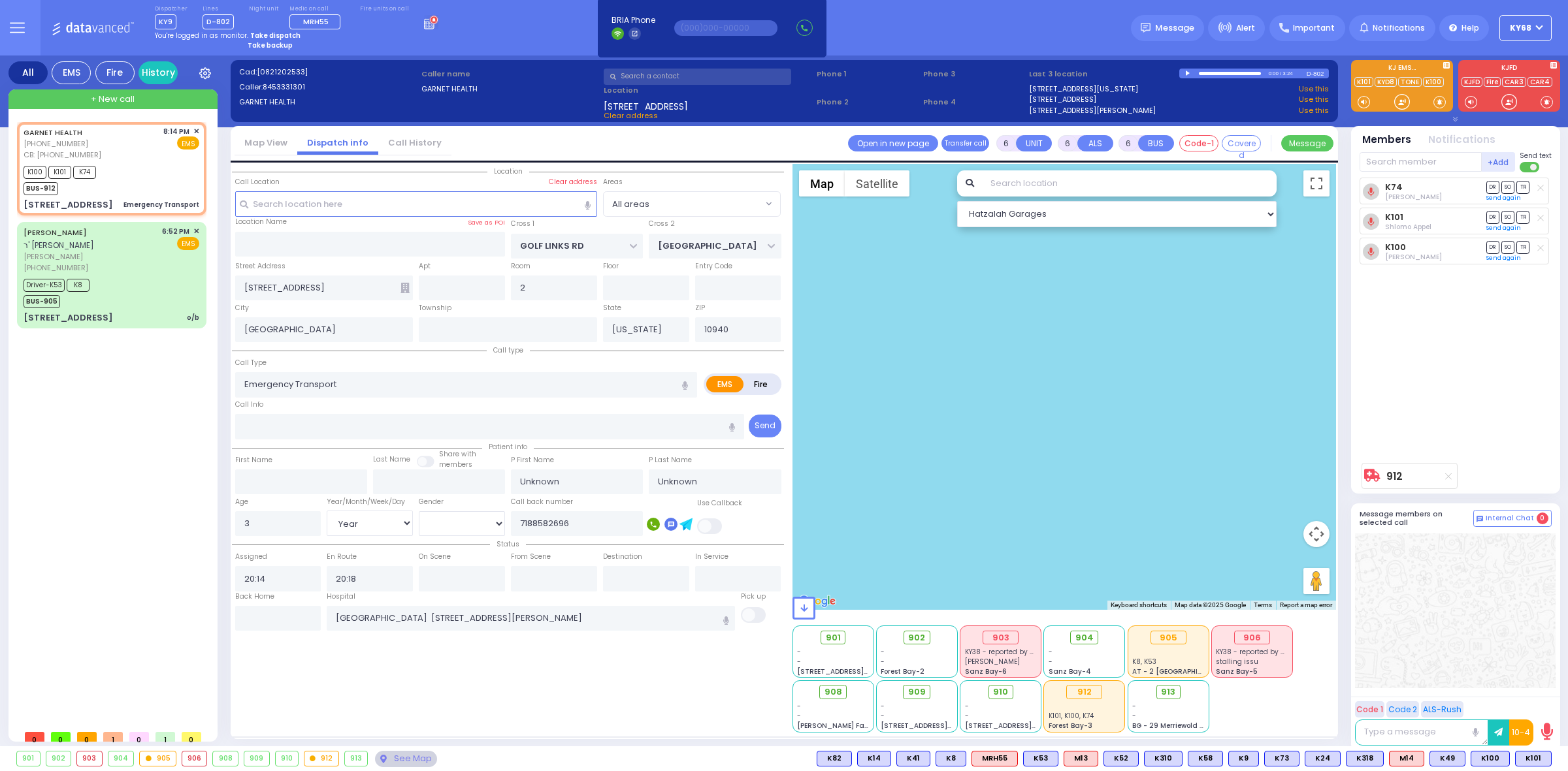
select select "[DEMOGRAPHIC_DATA]"
select select "Hatzalah Garages"
select select
radio input "true"
select select "Year"
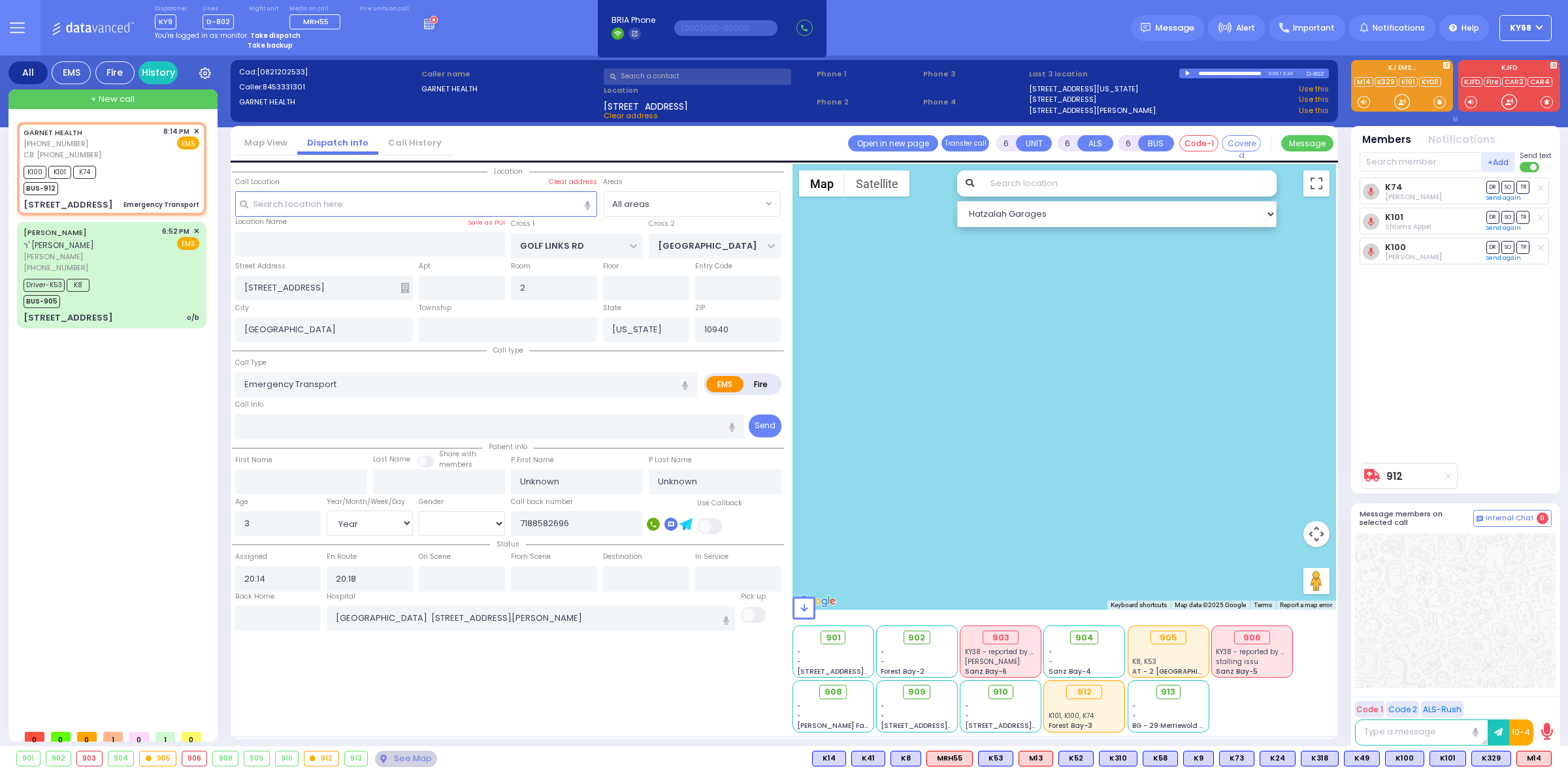
select select "[DEMOGRAPHIC_DATA]"
select select "Hatzalah Garages"
select select
radio input "true"
select select "Year"
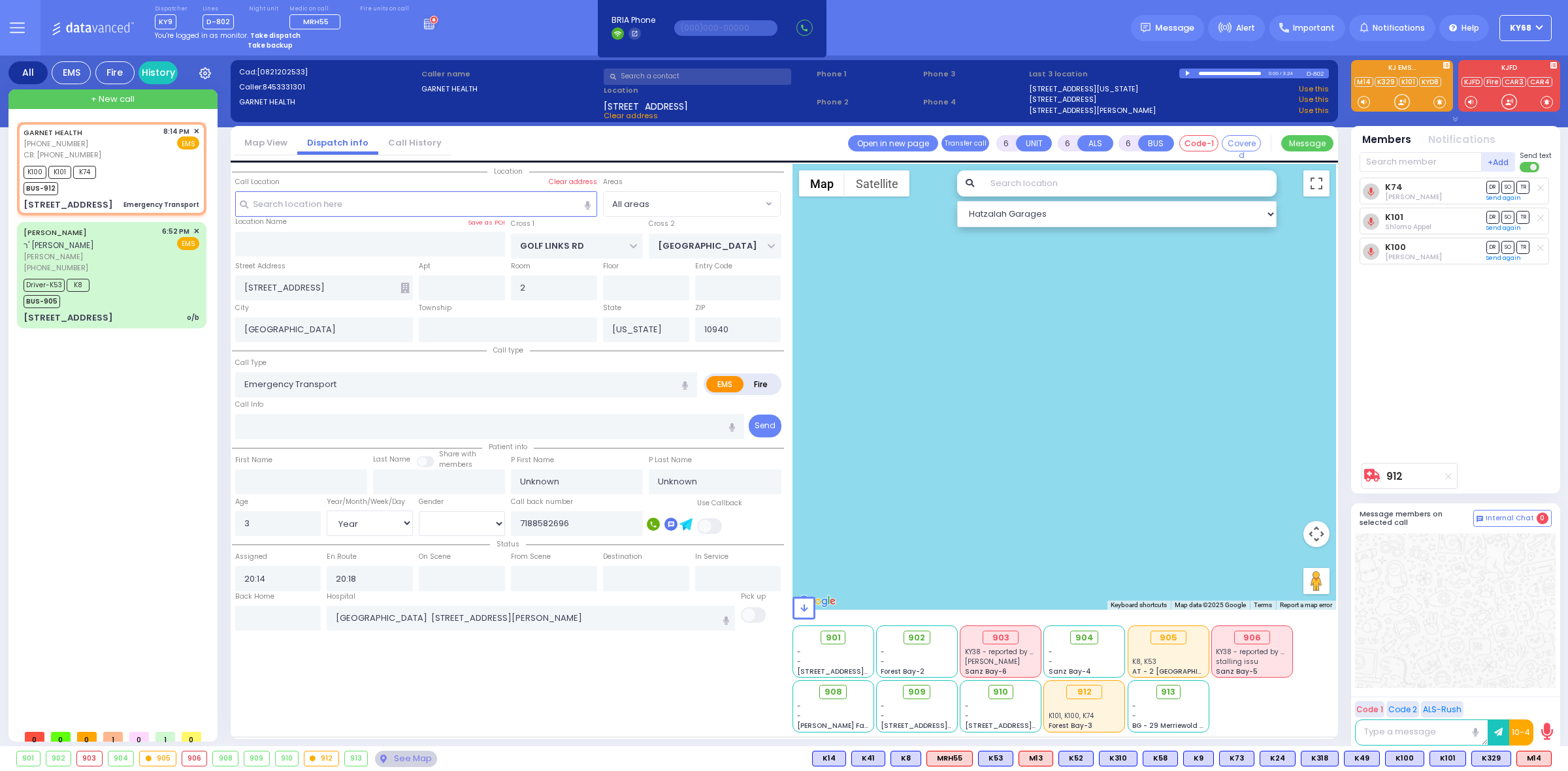
select select "[DEMOGRAPHIC_DATA]"
select select "Hatzalah Garages"
